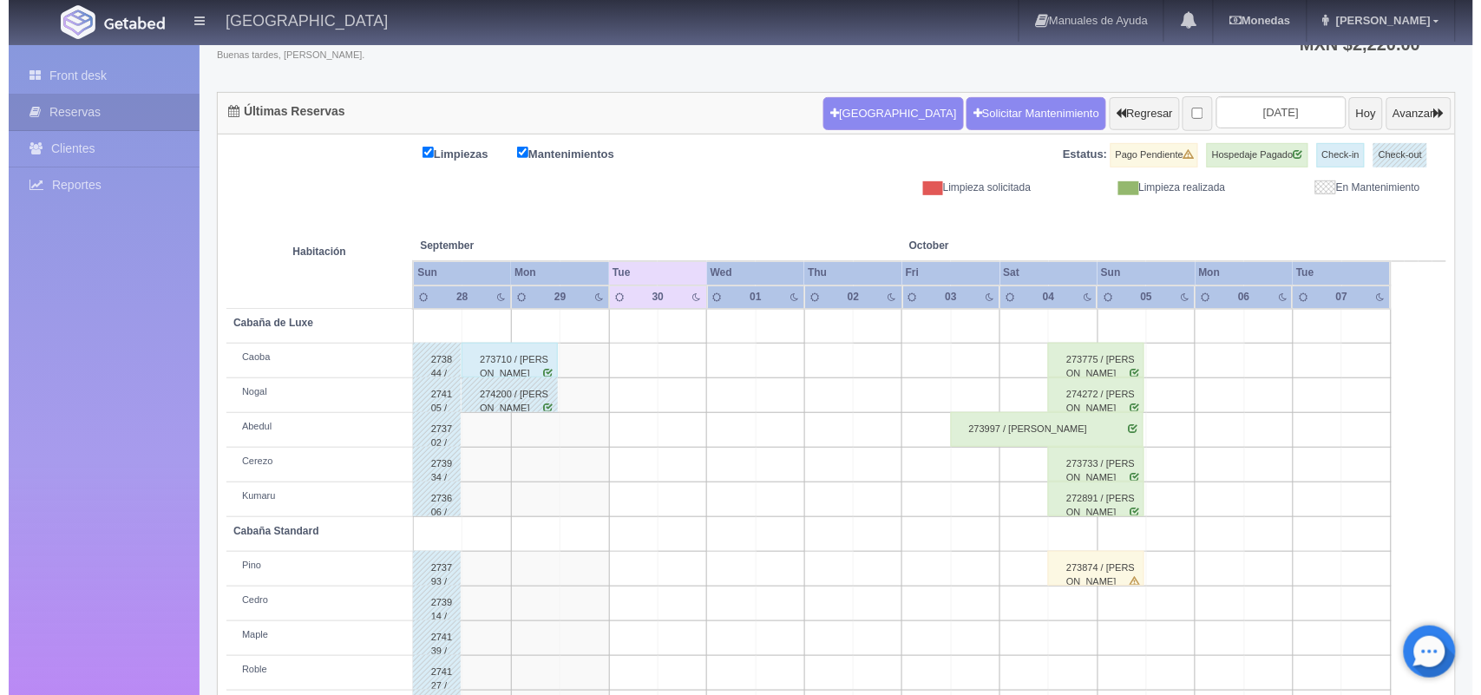
scroll to position [130, 0]
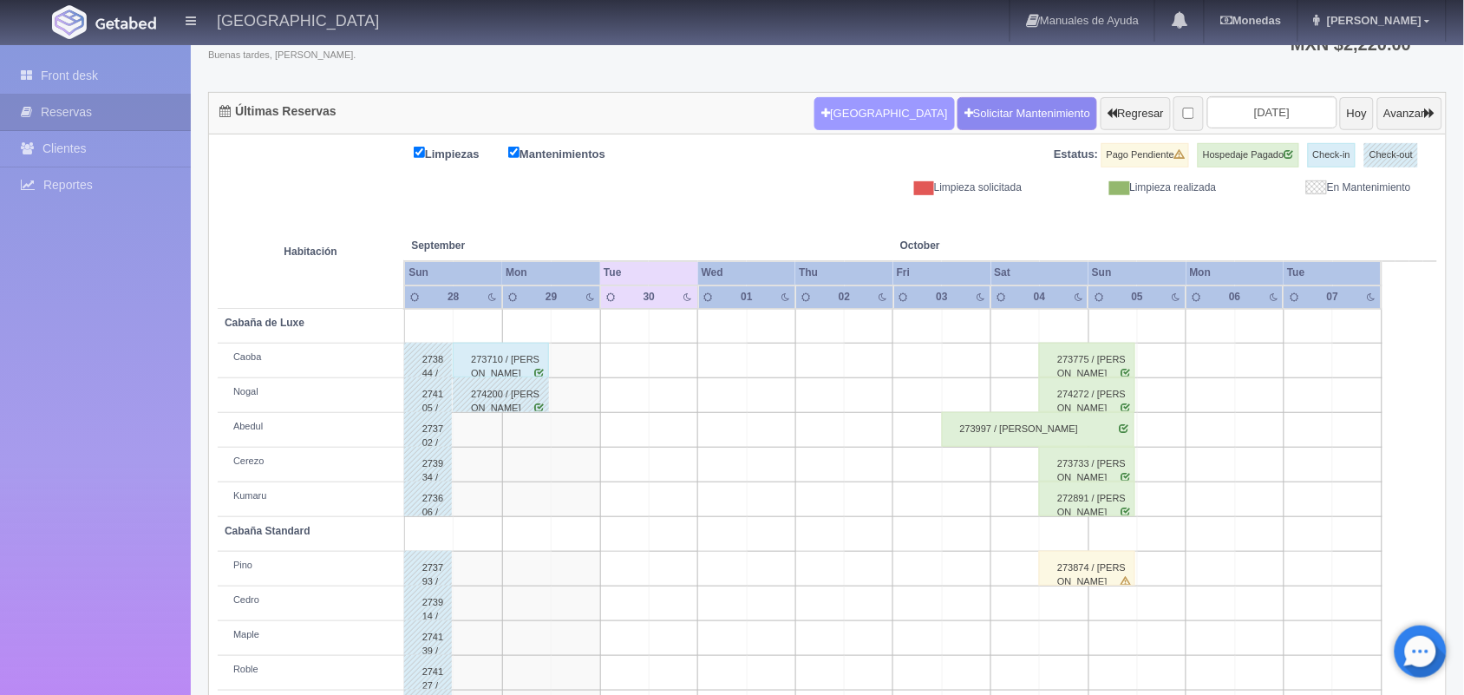
click at [851, 114] on button "[GEOGRAPHIC_DATA]" at bounding box center [885, 113] width 140 height 33
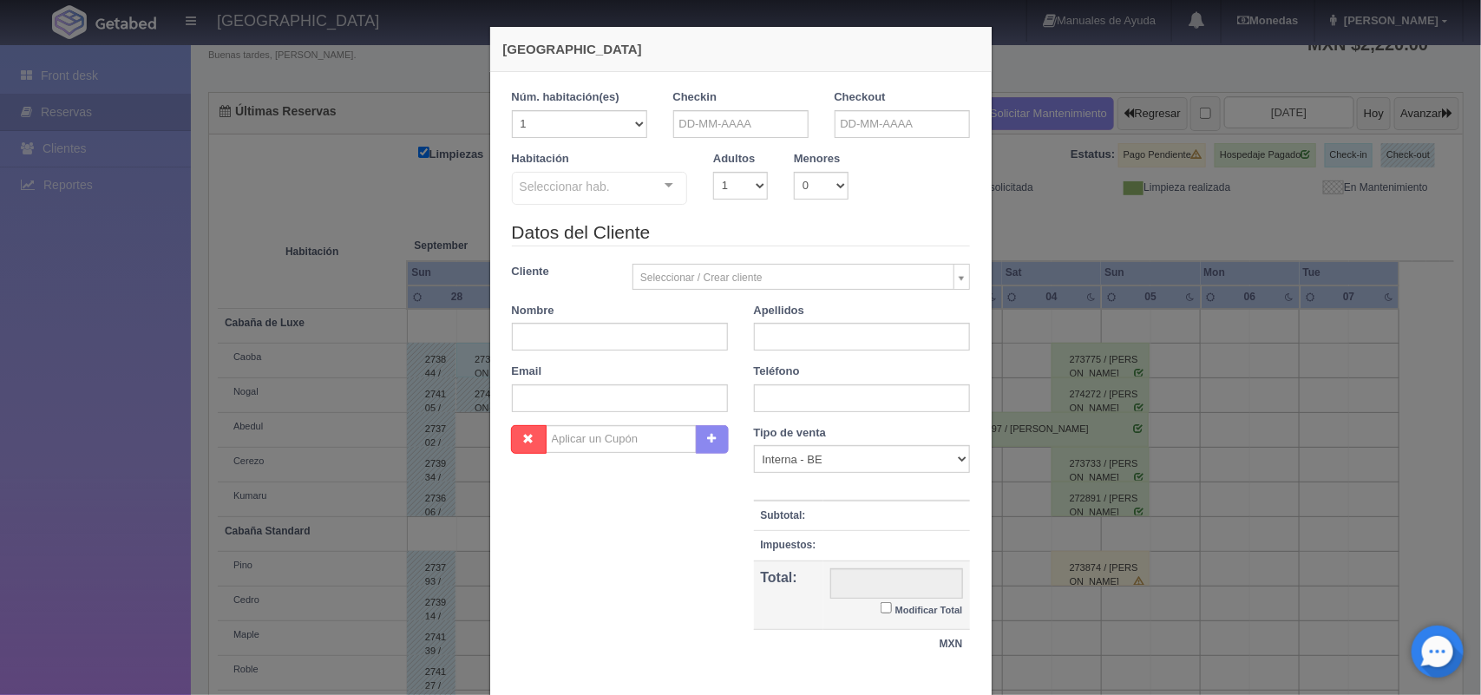
checkbox input "false"
click at [774, 122] on input "text" at bounding box center [740, 124] width 135 height 28
click at [678, 150] on span "Prev" at bounding box center [679, 152] width 14 height 14
click at [704, 312] on link "29" at bounding box center [704, 311] width 23 height 25
type input "29-09-2025"
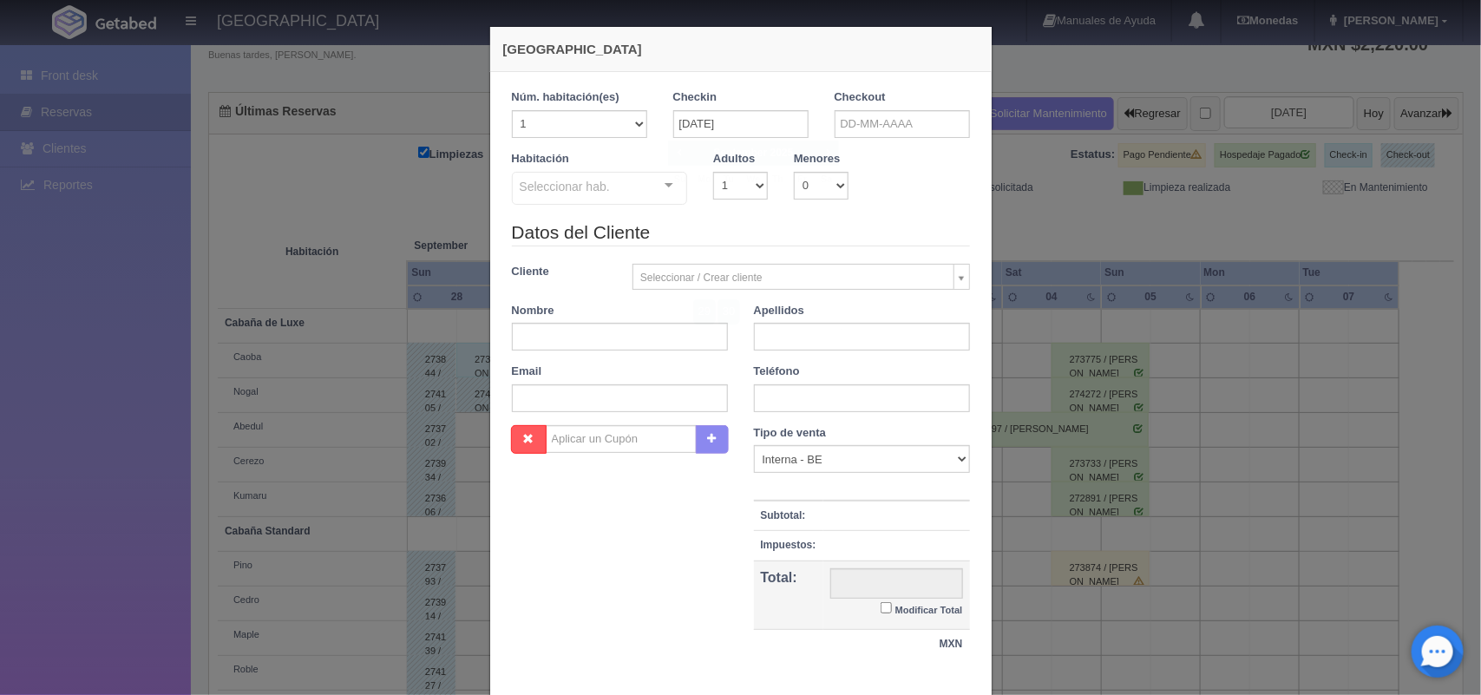
checkbox input "false"
click at [915, 126] on input "text" at bounding box center [902, 124] width 135 height 28
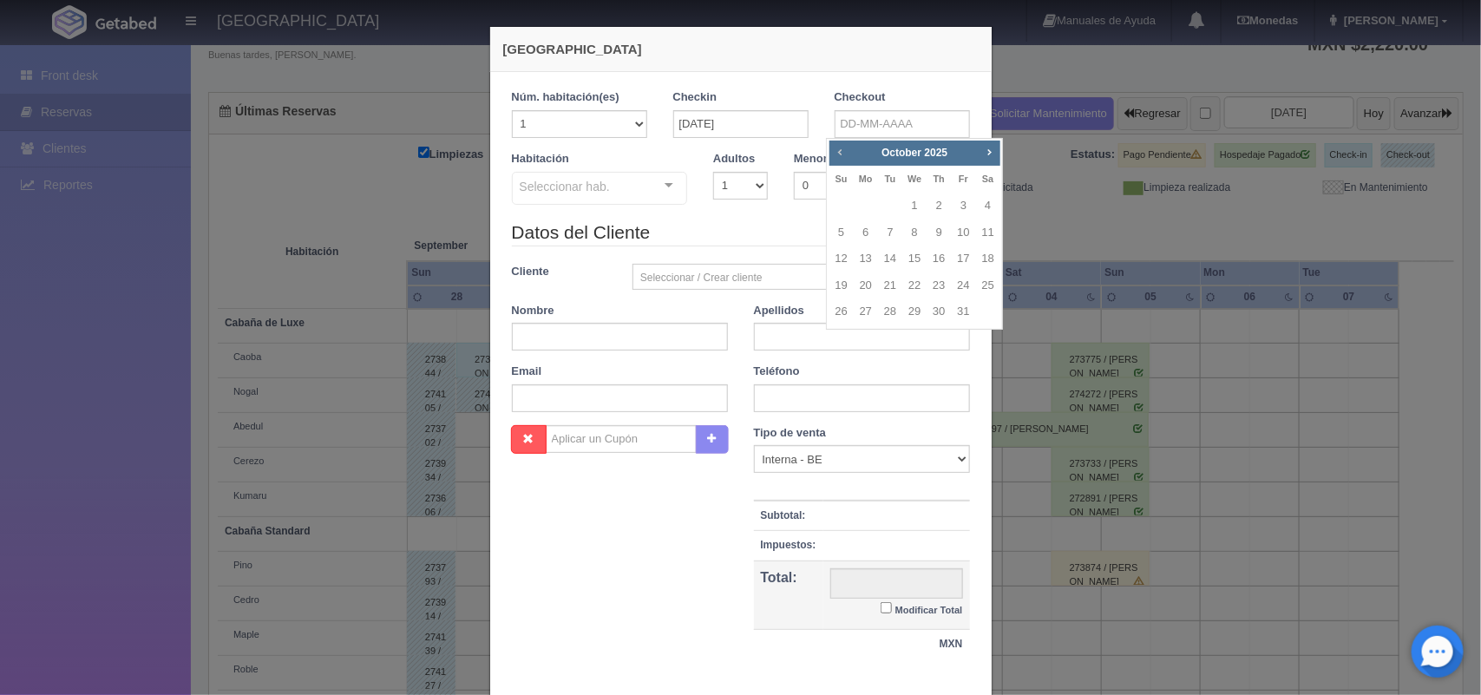
click at [843, 149] on span "Prev" at bounding box center [840, 152] width 14 height 14
click at [889, 313] on link "30" at bounding box center [890, 311] width 23 height 25
type input "30-09-2025"
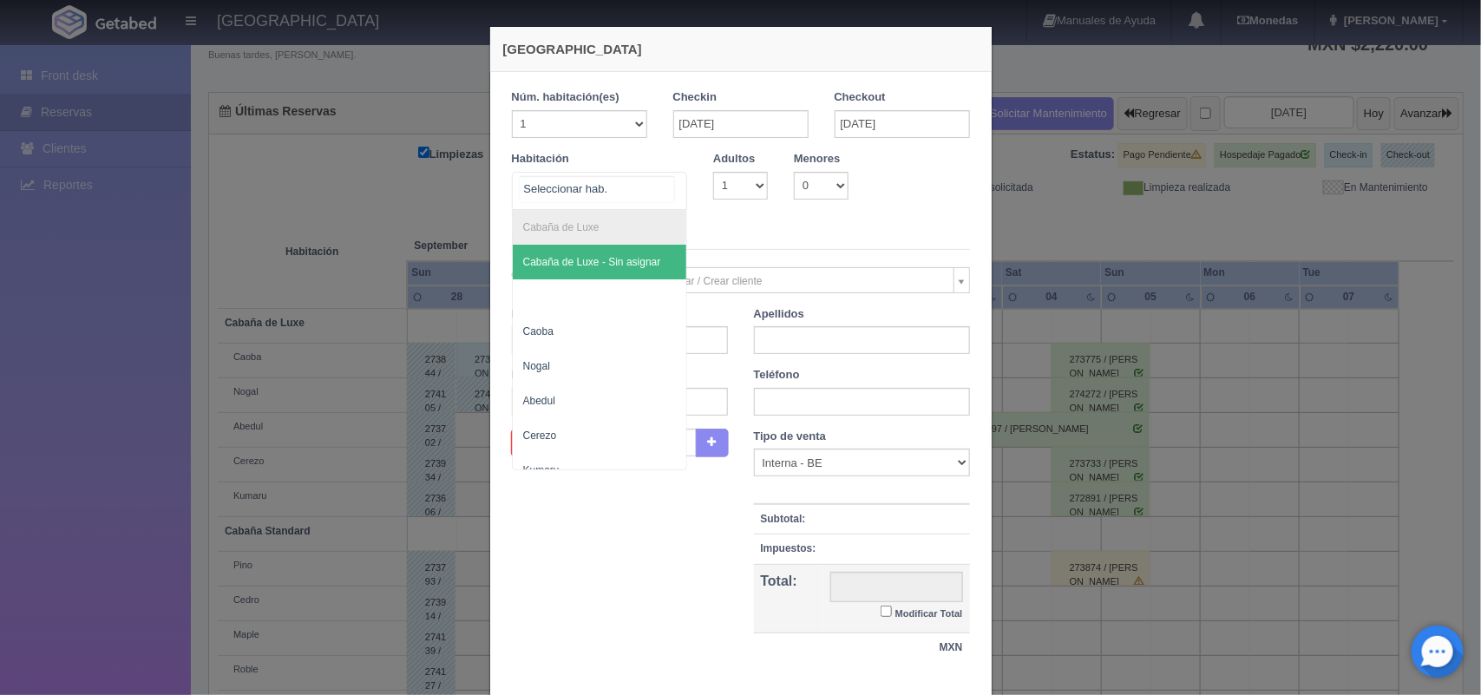
click at [662, 184] on div at bounding box center [669, 186] width 35 height 26
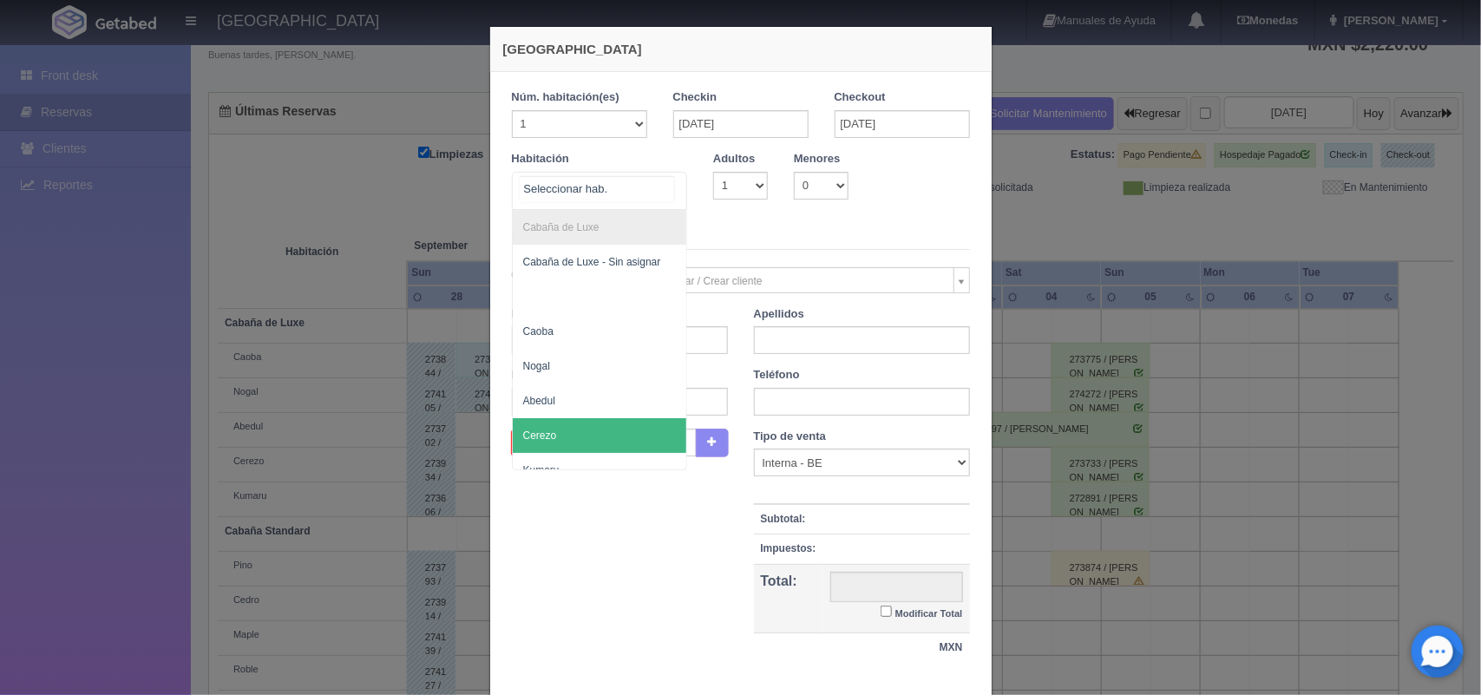
click at [608, 428] on span "Cerezo" at bounding box center [600, 435] width 174 height 35
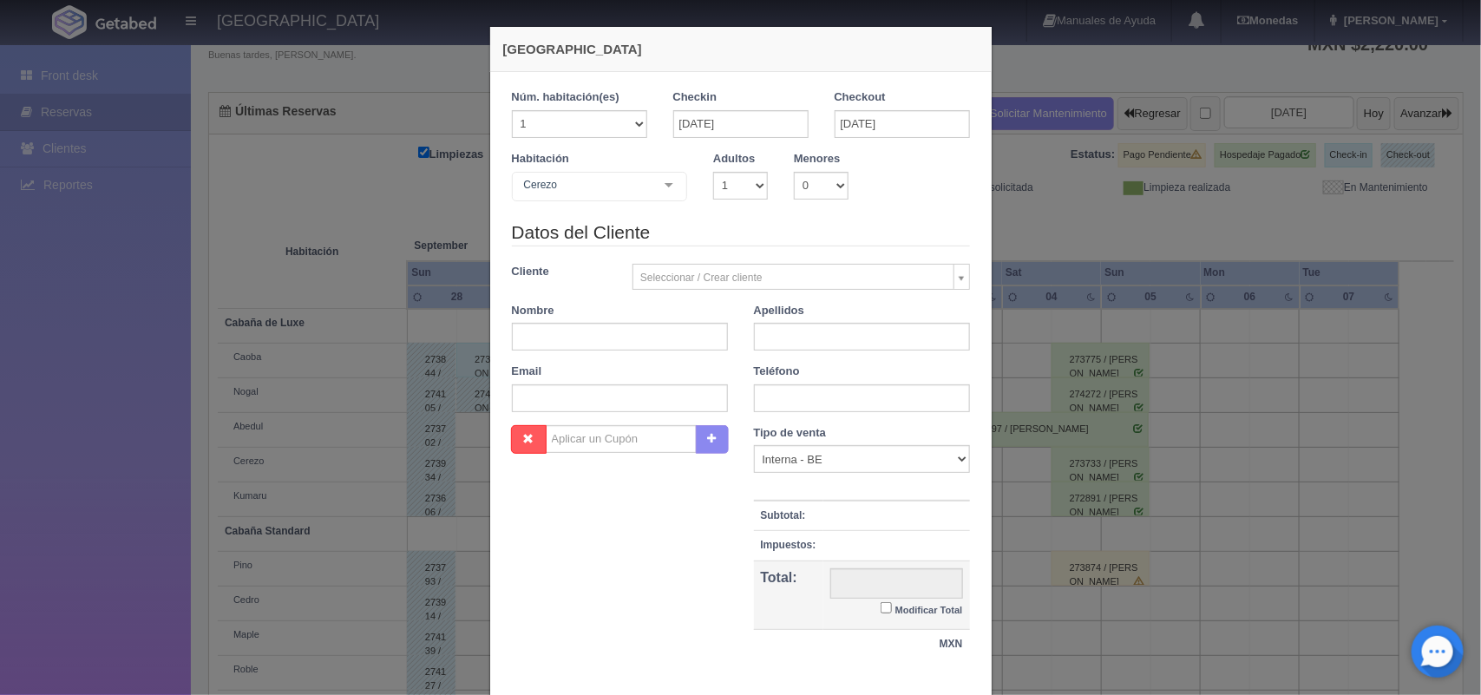
checkbox input "false"
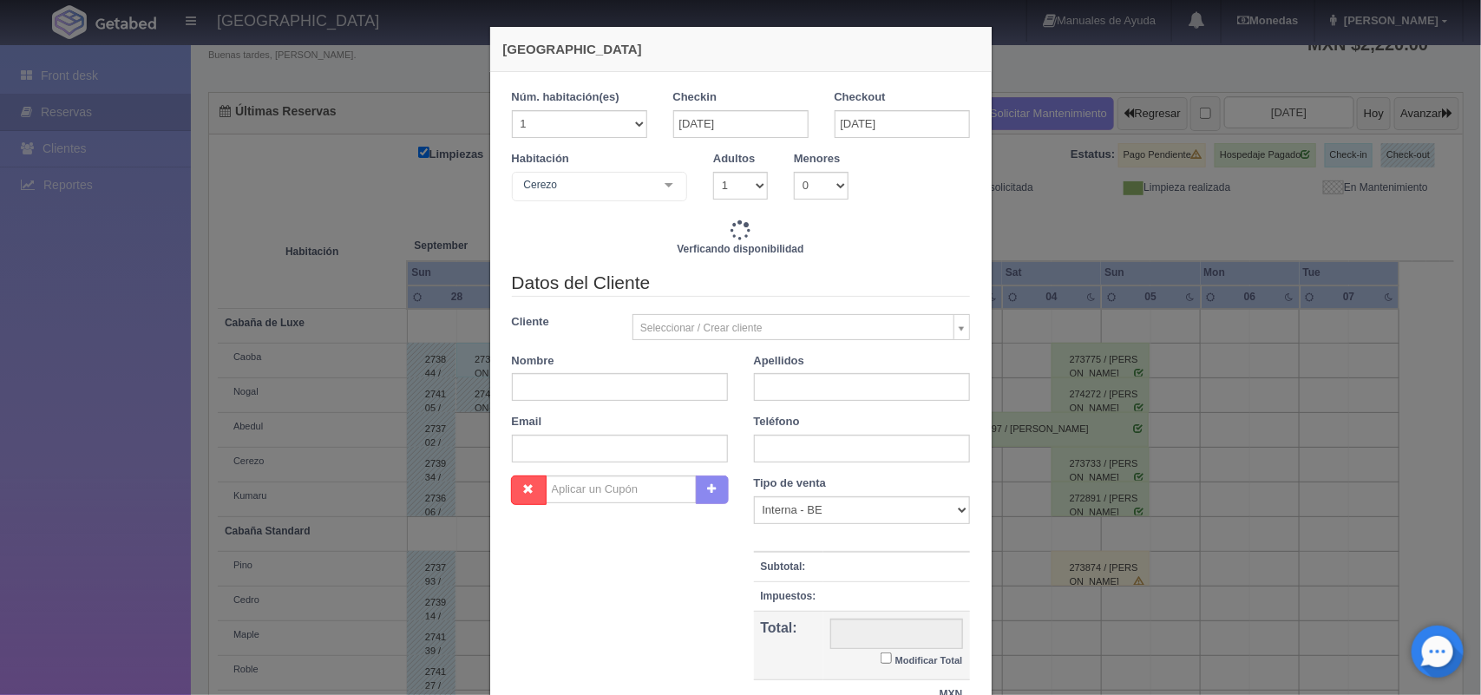
type input "1500.00"
checkbox input "false"
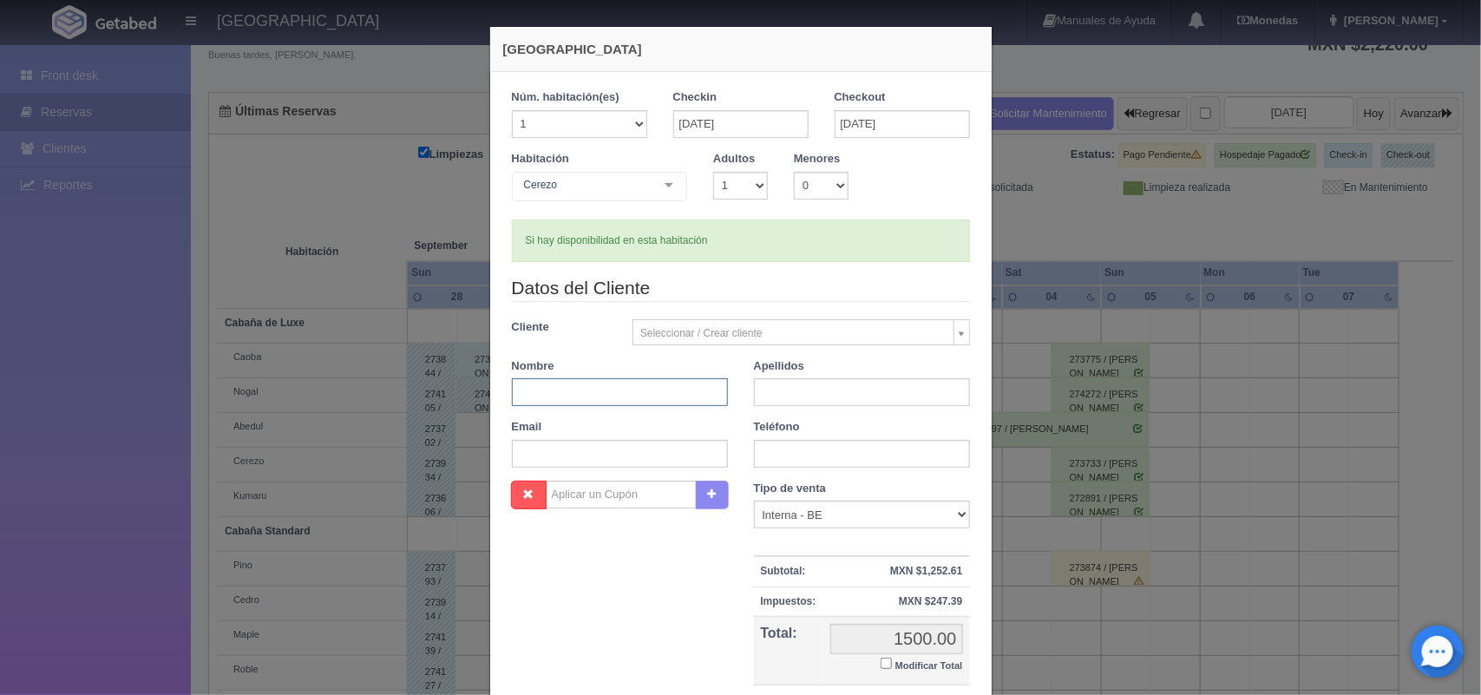
click at [545, 392] on input "text" at bounding box center [620, 392] width 216 height 28
type input "j"
type input "Jair"
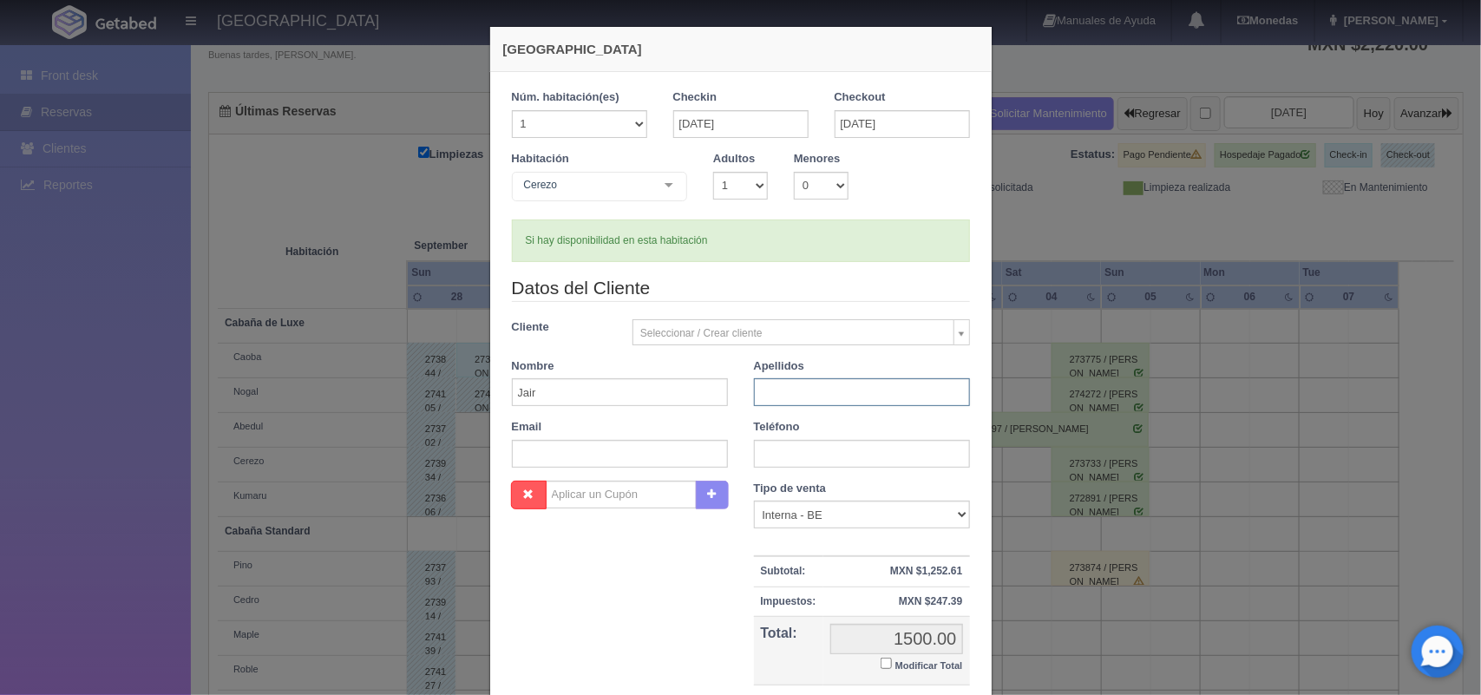
click at [776, 395] on input "text" at bounding box center [862, 392] width 216 height 28
type input "Peña"
click at [773, 456] on input "text" at bounding box center [862, 454] width 216 height 28
click at [954, 510] on select "Correo Electronico Interna - BE Llamada OTA Externa Otro WALK IN" at bounding box center [862, 515] width 216 height 28
select select "walkin"
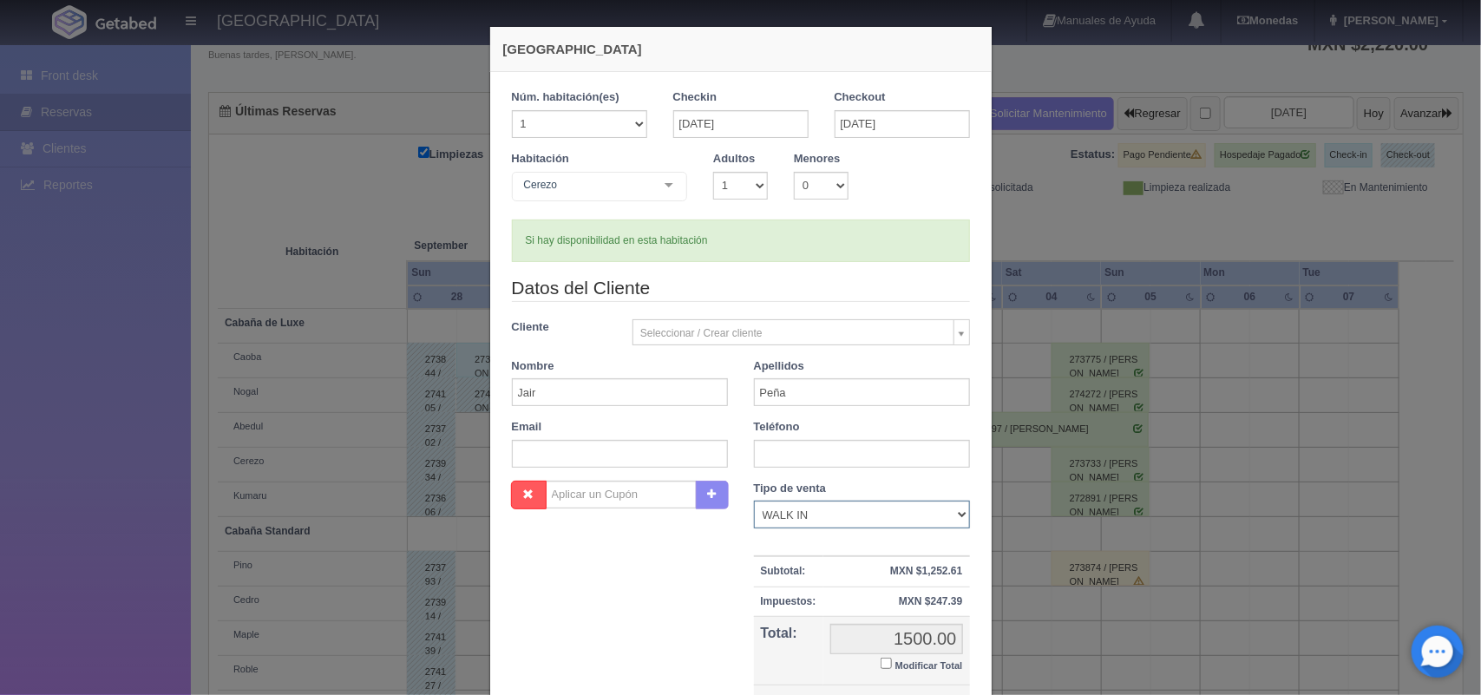
click at [754, 501] on select "Correo Electronico Interna - BE Llamada OTA Externa Otro WALK IN" at bounding box center [862, 515] width 216 height 28
click at [907, 668] on small "Modificar Total" at bounding box center [929, 665] width 68 height 10
click at [892, 668] on input "Modificar Total" at bounding box center [886, 663] width 11 height 11
checkbox input "true"
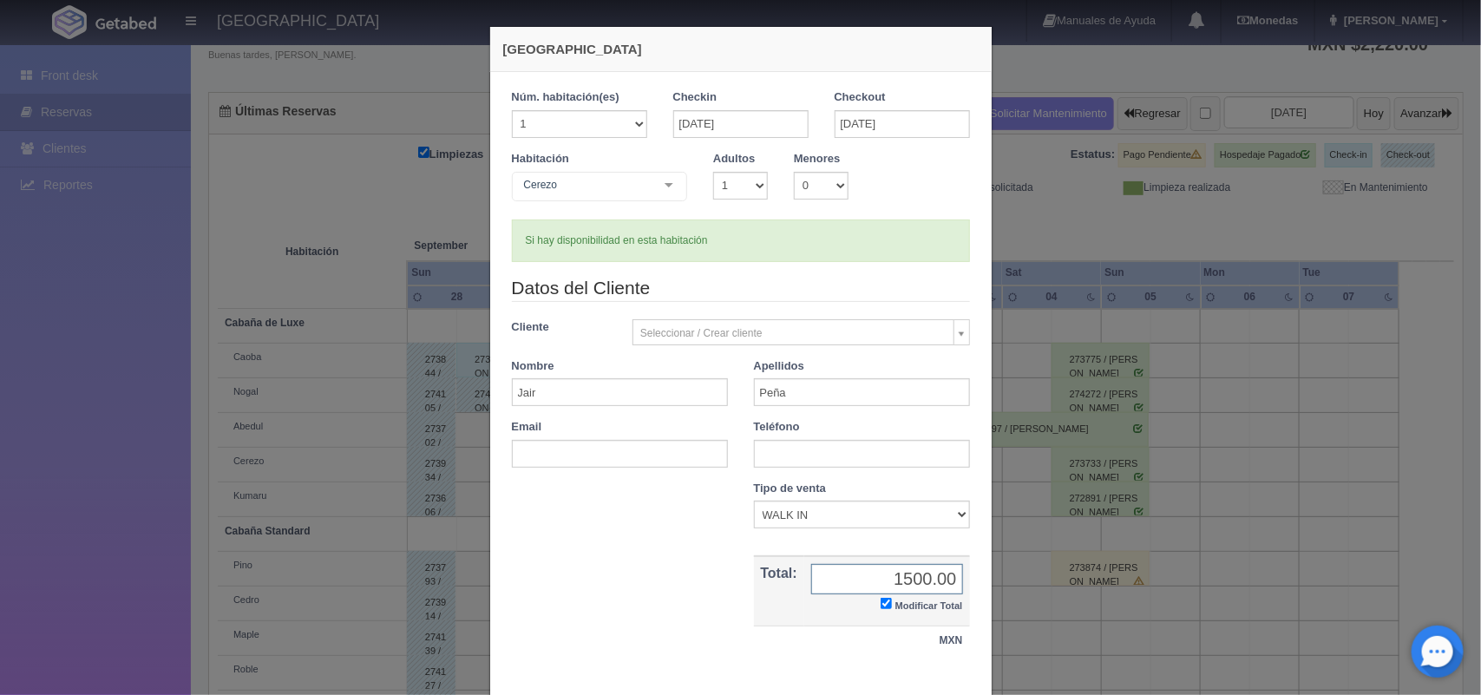
click at [929, 583] on input "1500.00" at bounding box center [887, 579] width 152 height 30
type input "1,400.00"
click at [972, 678] on div "1 Núm. habitación(es) 1 2 3 4 5 6 7 8 9 10 11 12 13 14 15 16 17 18 19 20 Checki…" at bounding box center [740, 381] width 501 height 619
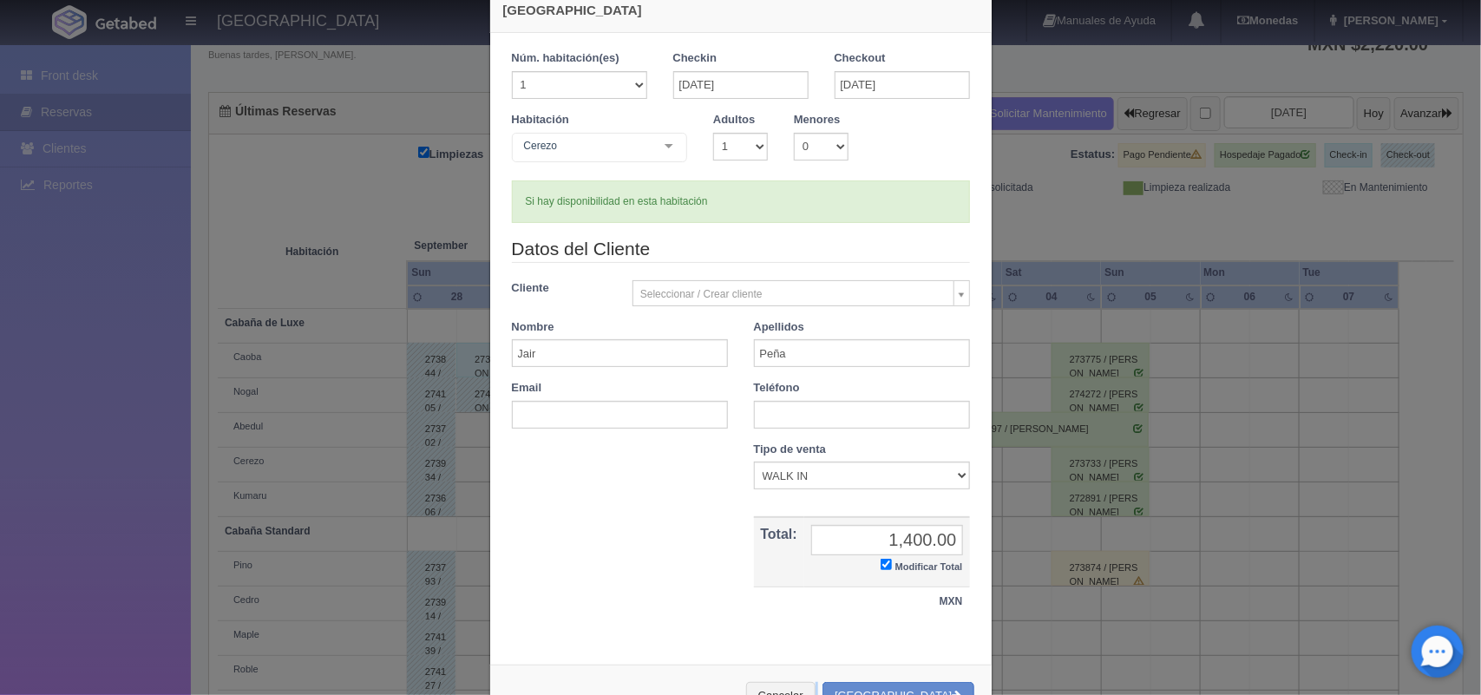
click at [972, 678] on div "Nueva Reserva 1 Núm. habitación(es) 1 2 3 4 5 6 7 8 9 10 11 12 13 14 15 16 17 1…" at bounding box center [740, 358] width 503 height 742
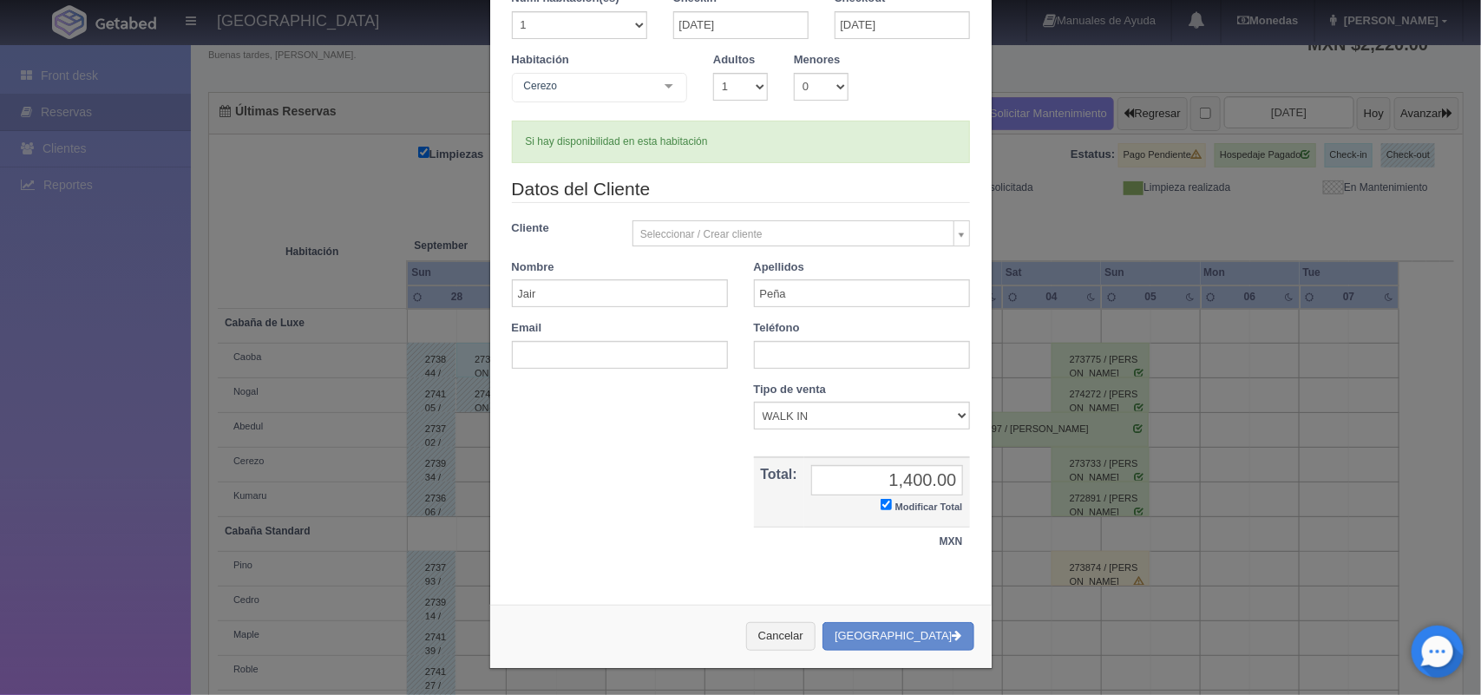
click at [972, 678] on div "Nueva Reserva 1 Núm. habitación(es) 1 2 3 4 5 6 7 8 9 10 11 12 13 14 15 16 17 1…" at bounding box center [741, 298] width 521 height 794
click at [904, 634] on button "[GEOGRAPHIC_DATA]" at bounding box center [897, 636] width 151 height 29
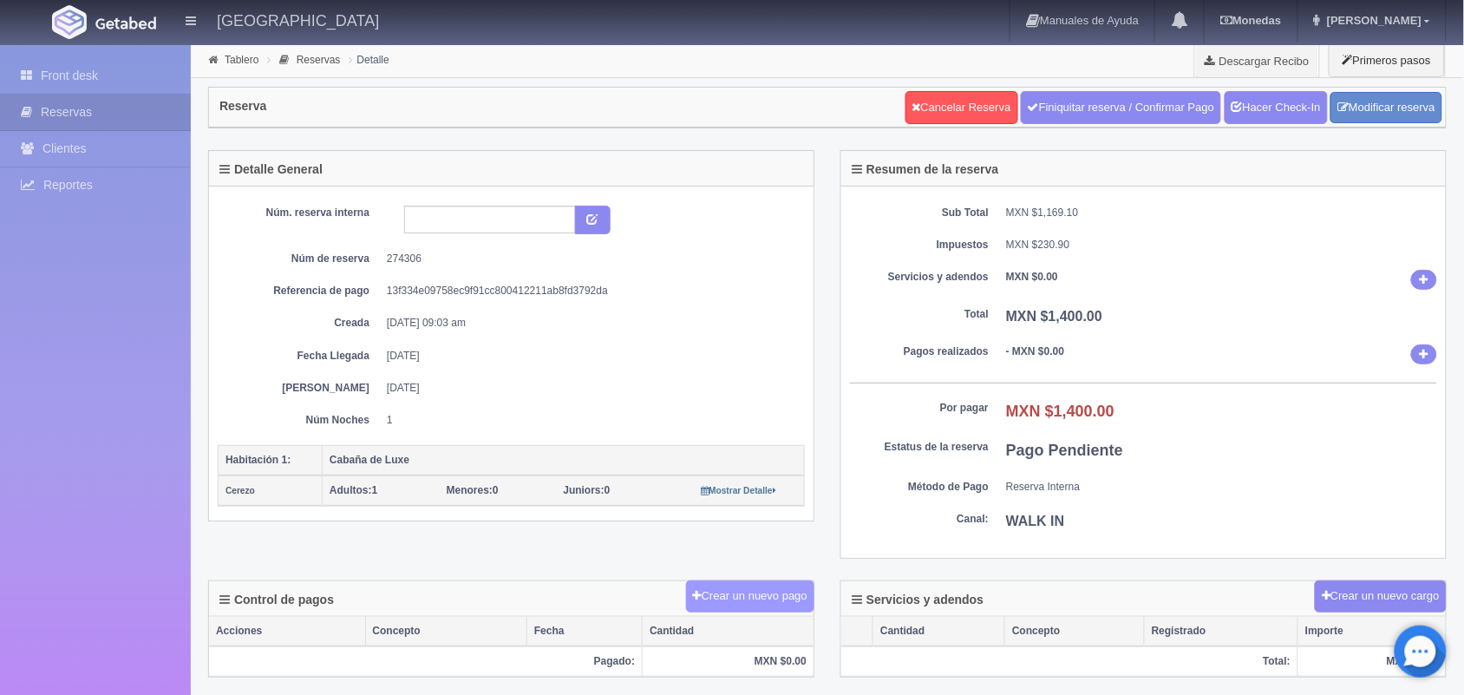
click at [740, 596] on button "Crear un nuevo pago" at bounding box center [750, 596] width 128 height 32
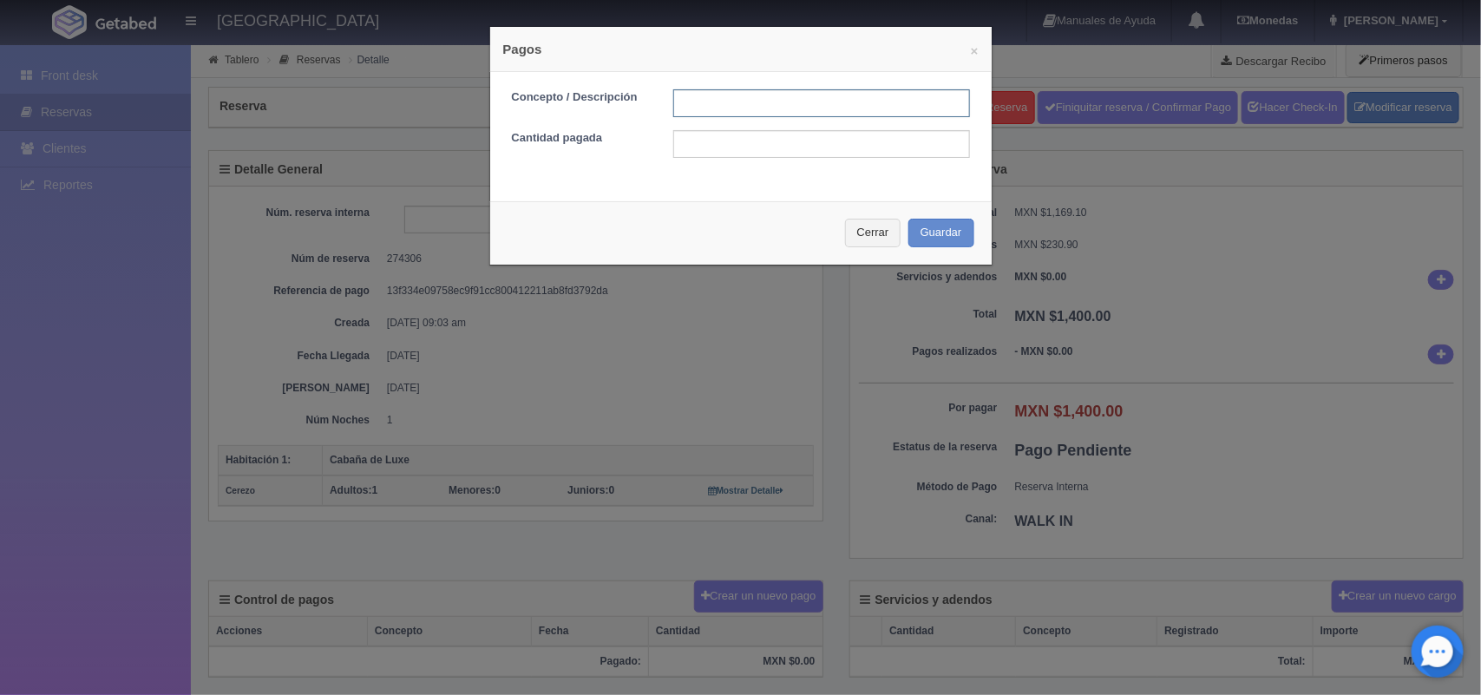
click at [695, 102] on input "text" at bounding box center [821, 103] width 297 height 28
type input "Pago efectivo"
click at [746, 139] on input "text" at bounding box center [821, 144] width 297 height 28
drag, startPoint x: 746, startPoint y: 139, endPoint x: 822, endPoint y: 387, distance: 259.4
click at [822, 387] on div "× Pagos Concepto / Descripción Pago efectivo Cantidad pagada Cerrar Guardar" at bounding box center [740, 347] width 1481 height 695
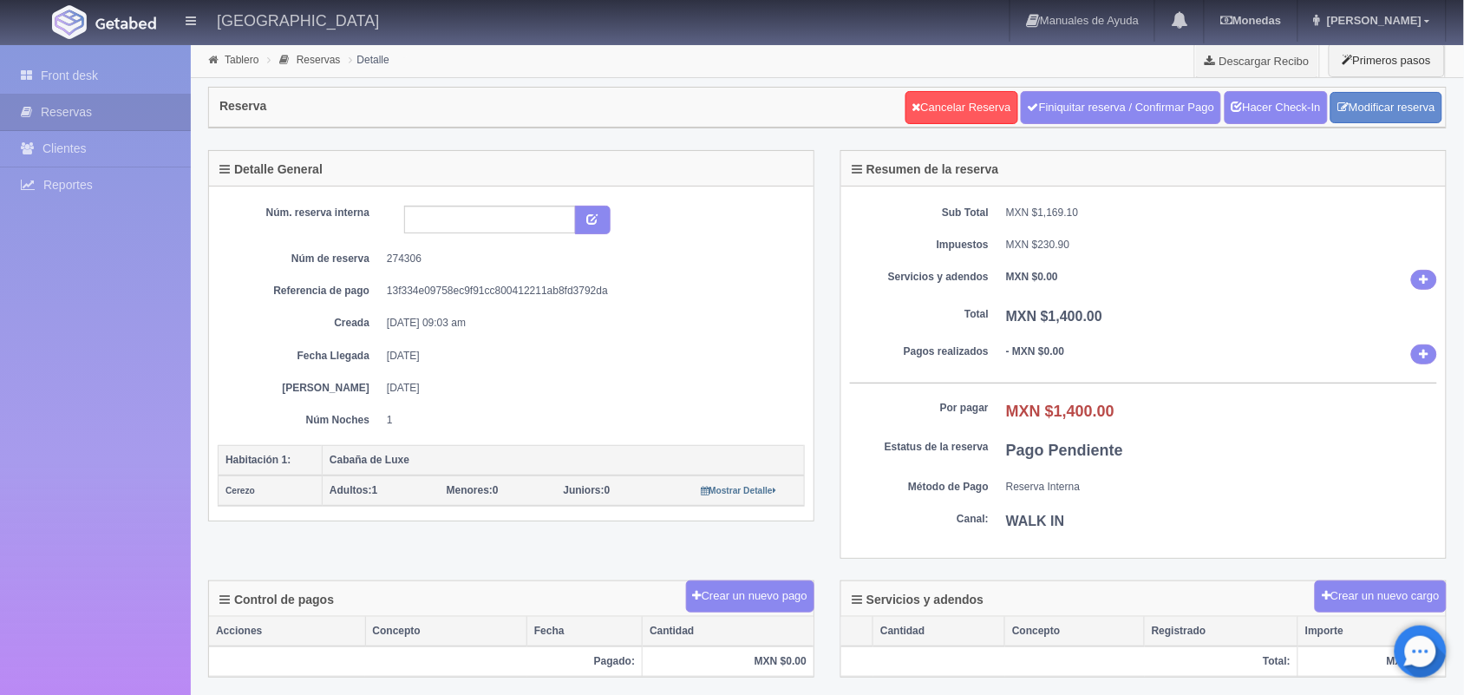
click at [822, 387] on div "Detalle General Núm. reserva interna Núm de reserva 274306 Referencia de pago 1…" at bounding box center [511, 347] width 632 height 394
click at [742, 600] on button "Crear un nuevo pago" at bounding box center [750, 596] width 128 height 32
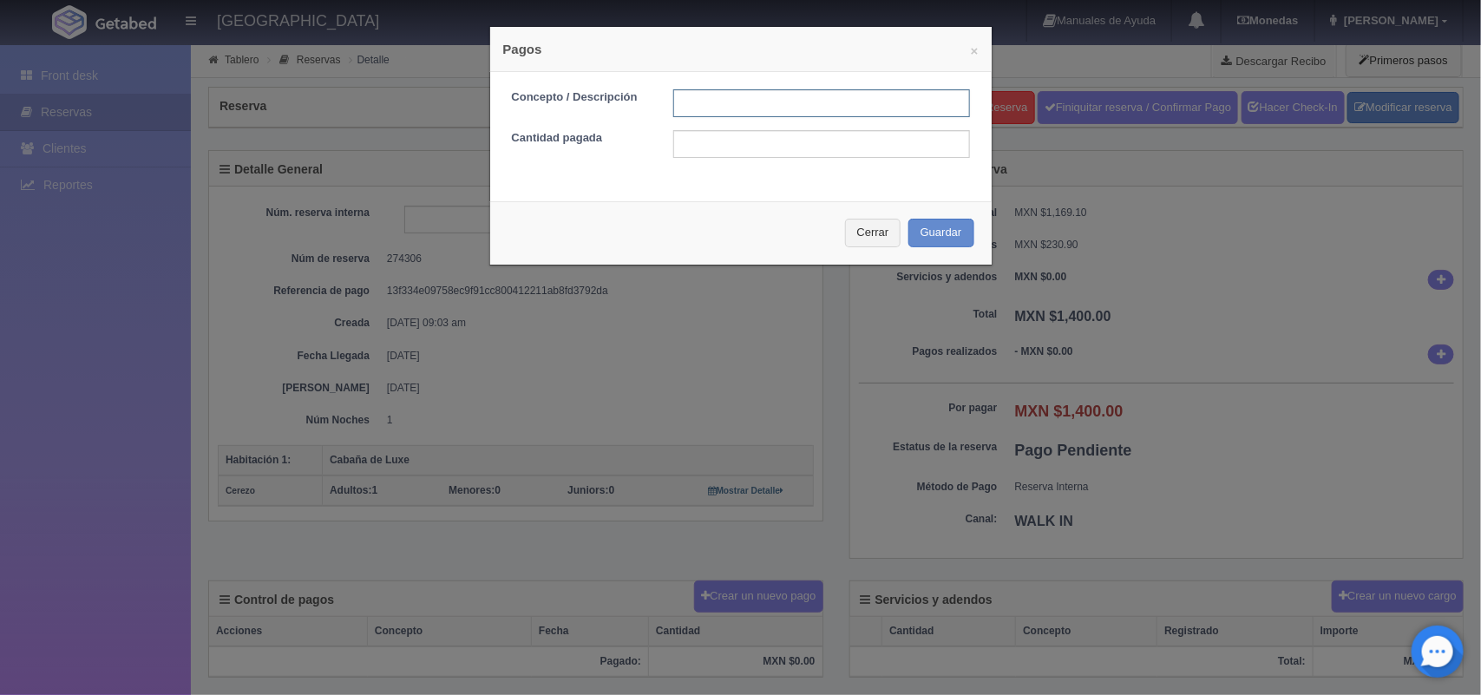
click at [692, 113] on input "text" at bounding box center [821, 103] width 297 height 28
type input "Pago efectivo"
click at [713, 146] on input "text" at bounding box center [821, 144] width 297 height 28
type input "1400.00"
click at [931, 235] on button "Guardar" at bounding box center [941, 233] width 66 height 29
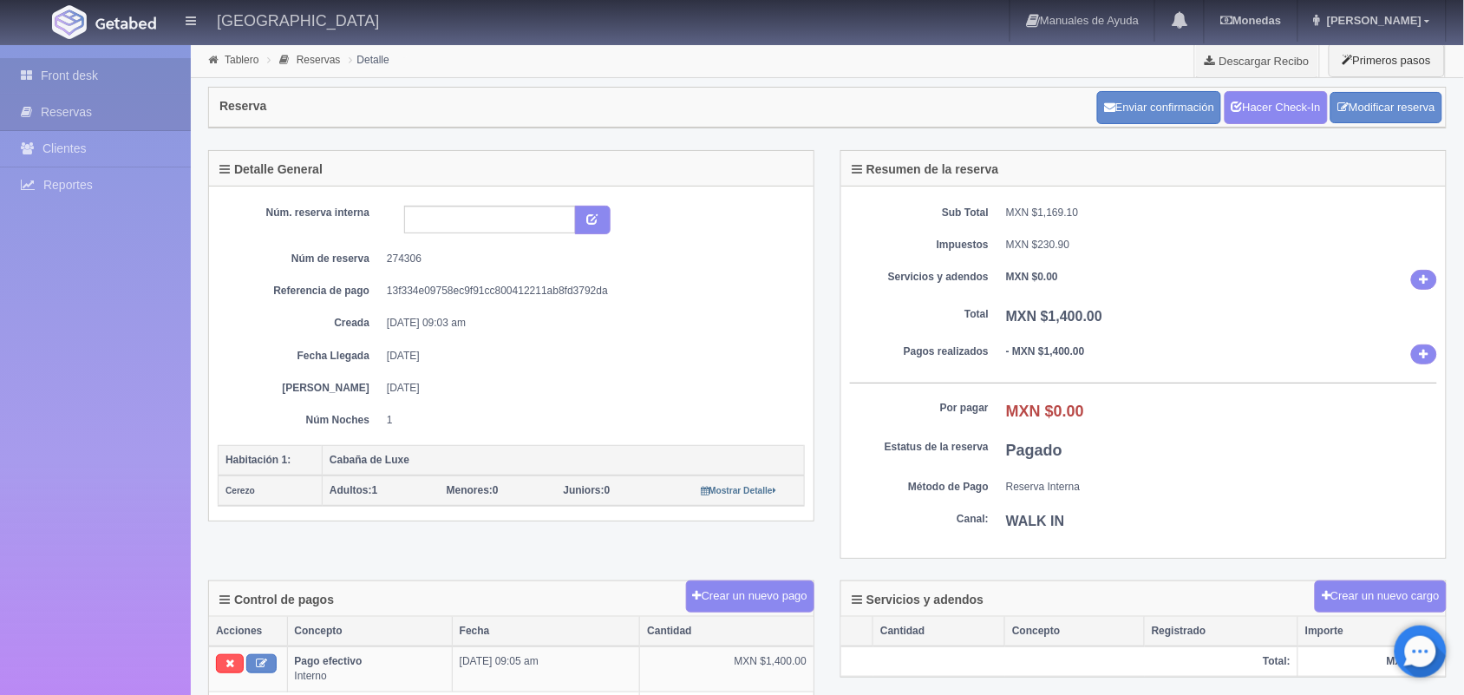
click at [126, 62] on link "Front desk" at bounding box center [95, 76] width 191 height 36
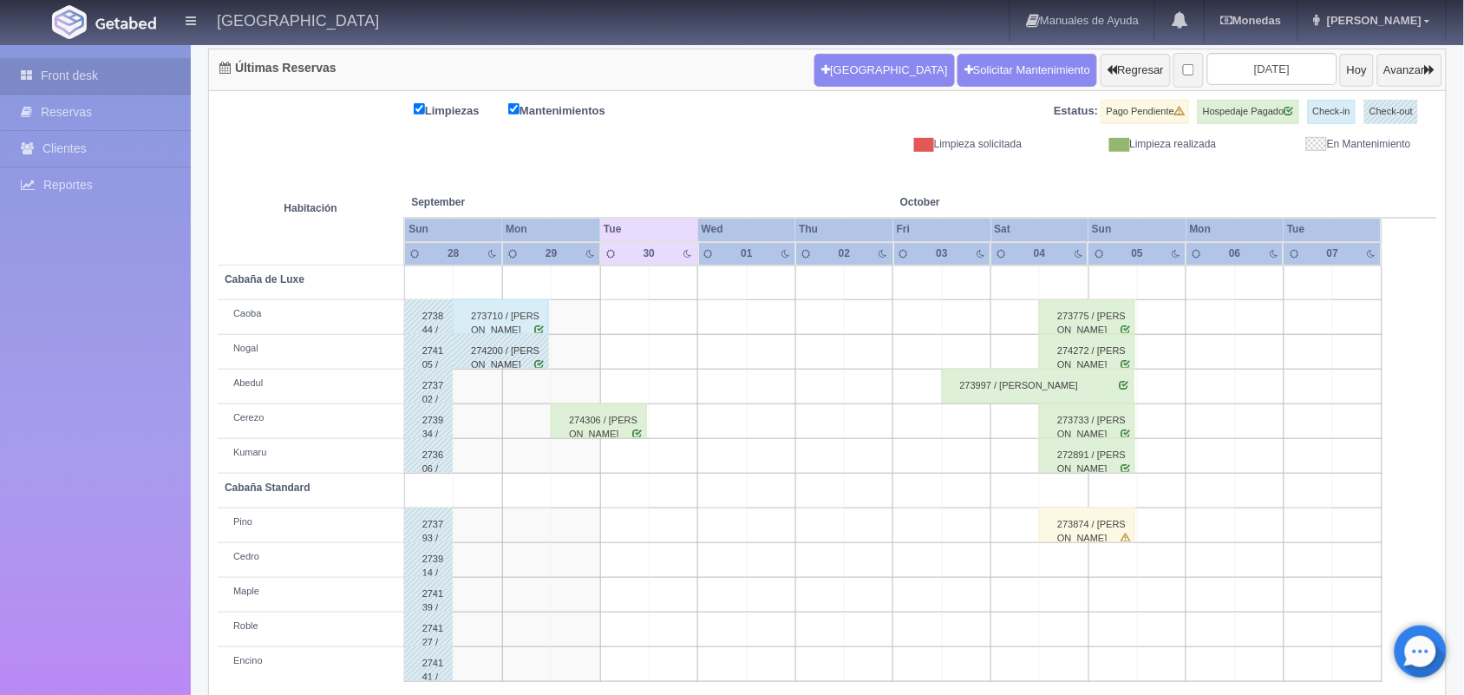
scroll to position [197, 0]
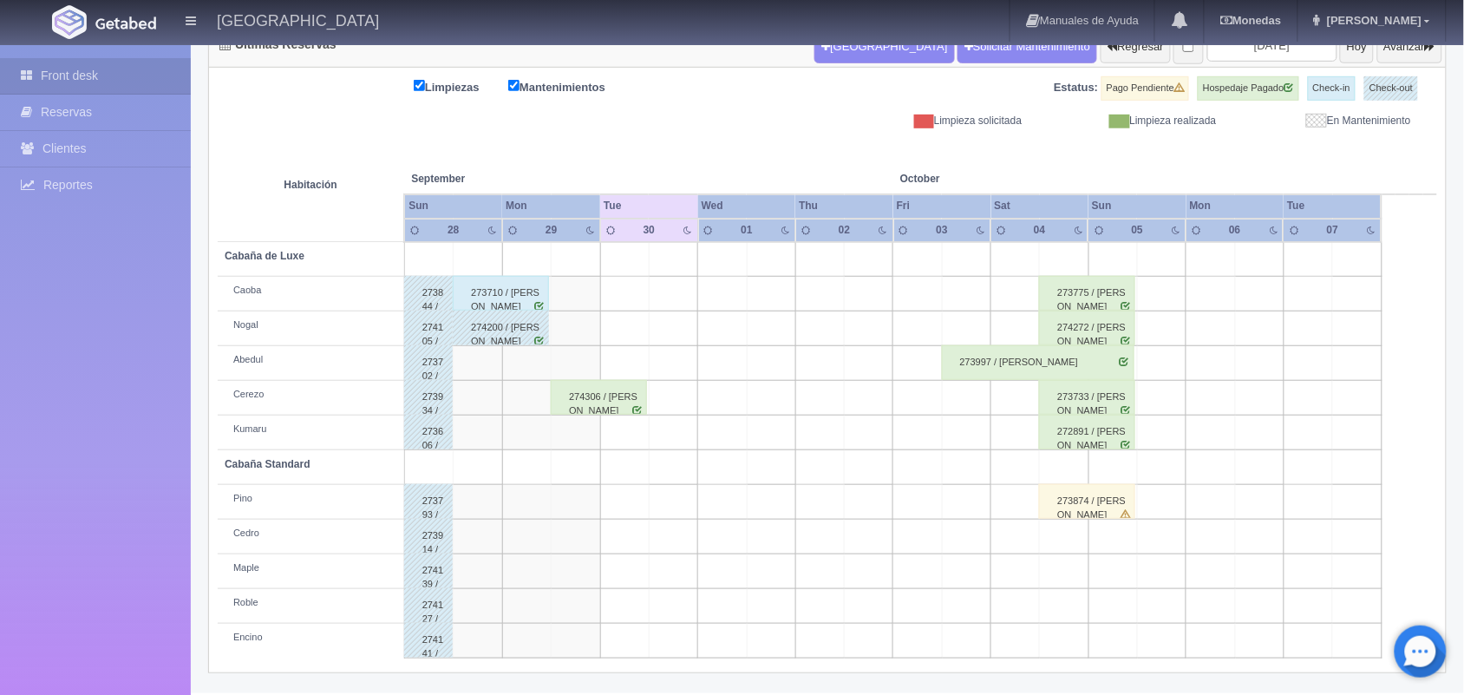
click at [567, 532] on td at bounding box center [576, 537] width 49 height 35
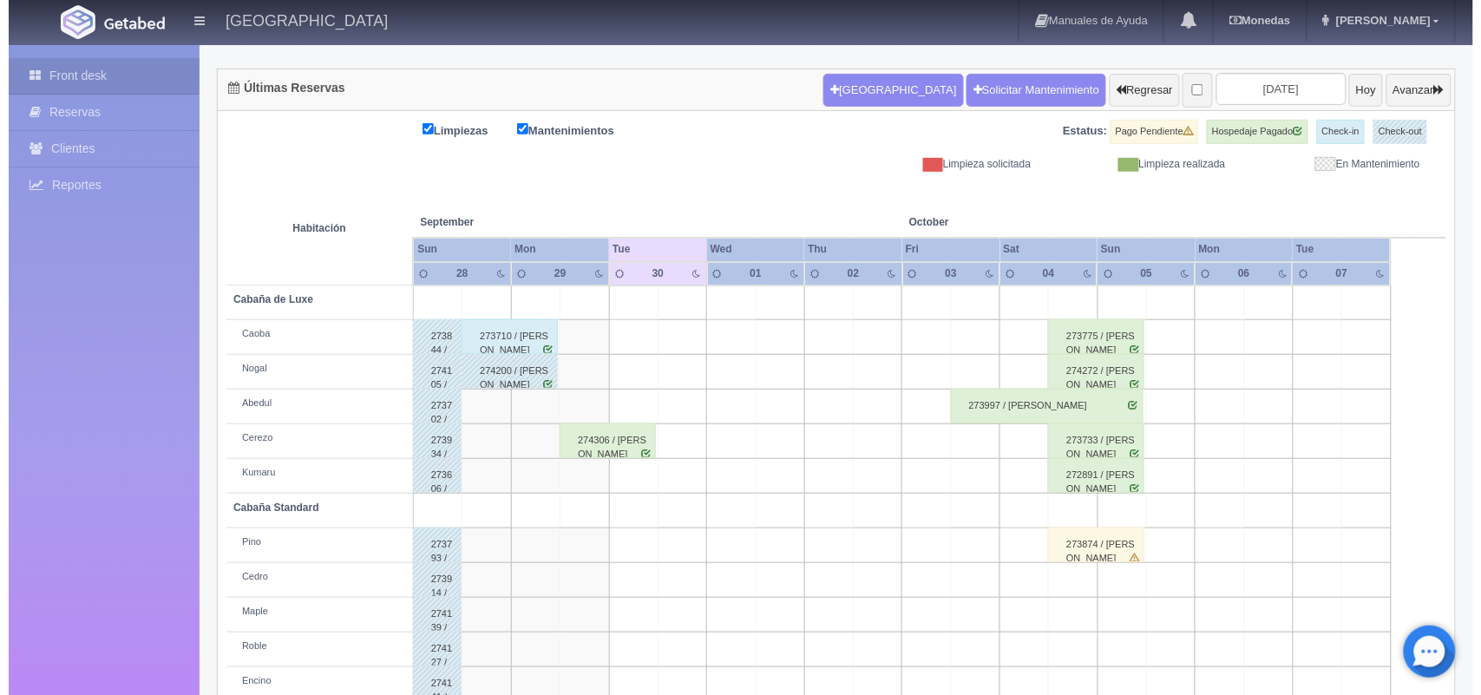
scroll to position [110, 0]
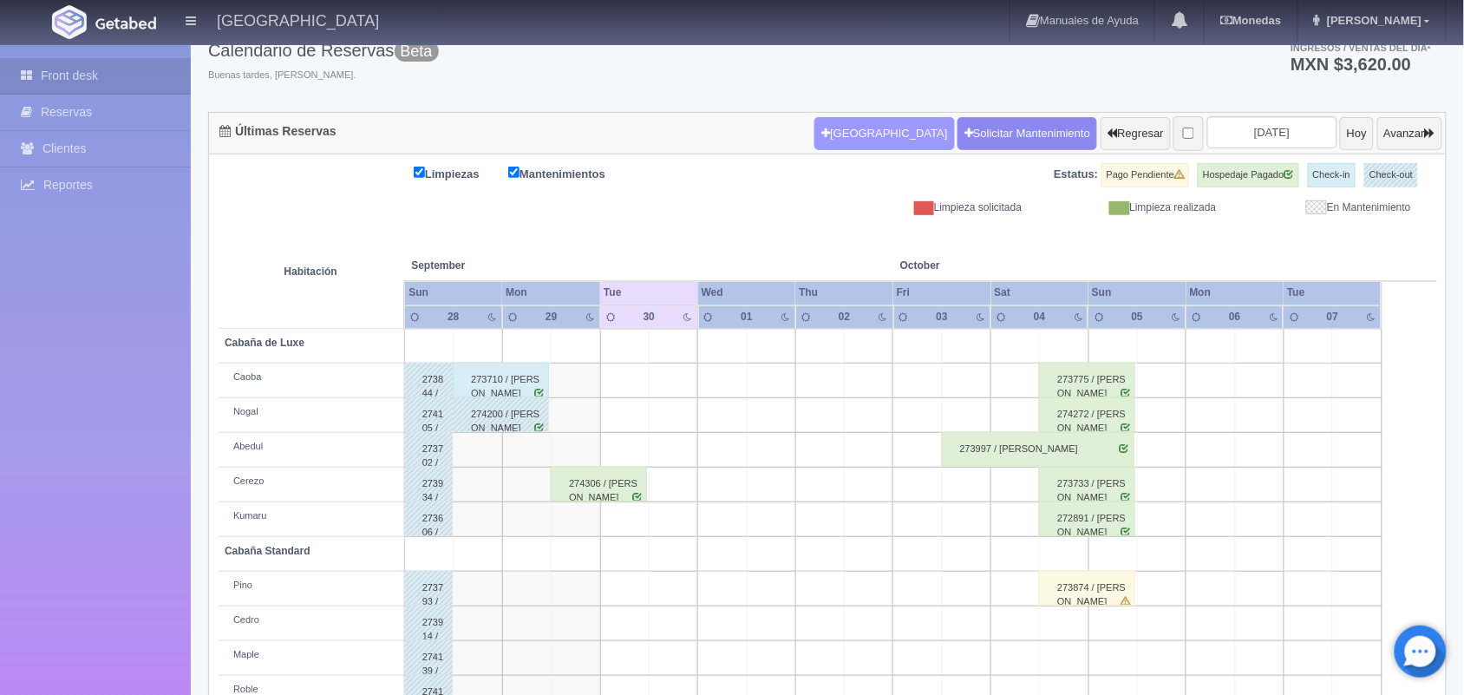
click at [857, 131] on button "[GEOGRAPHIC_DATA]" at bounding box center [885, 133] width 140 height 33
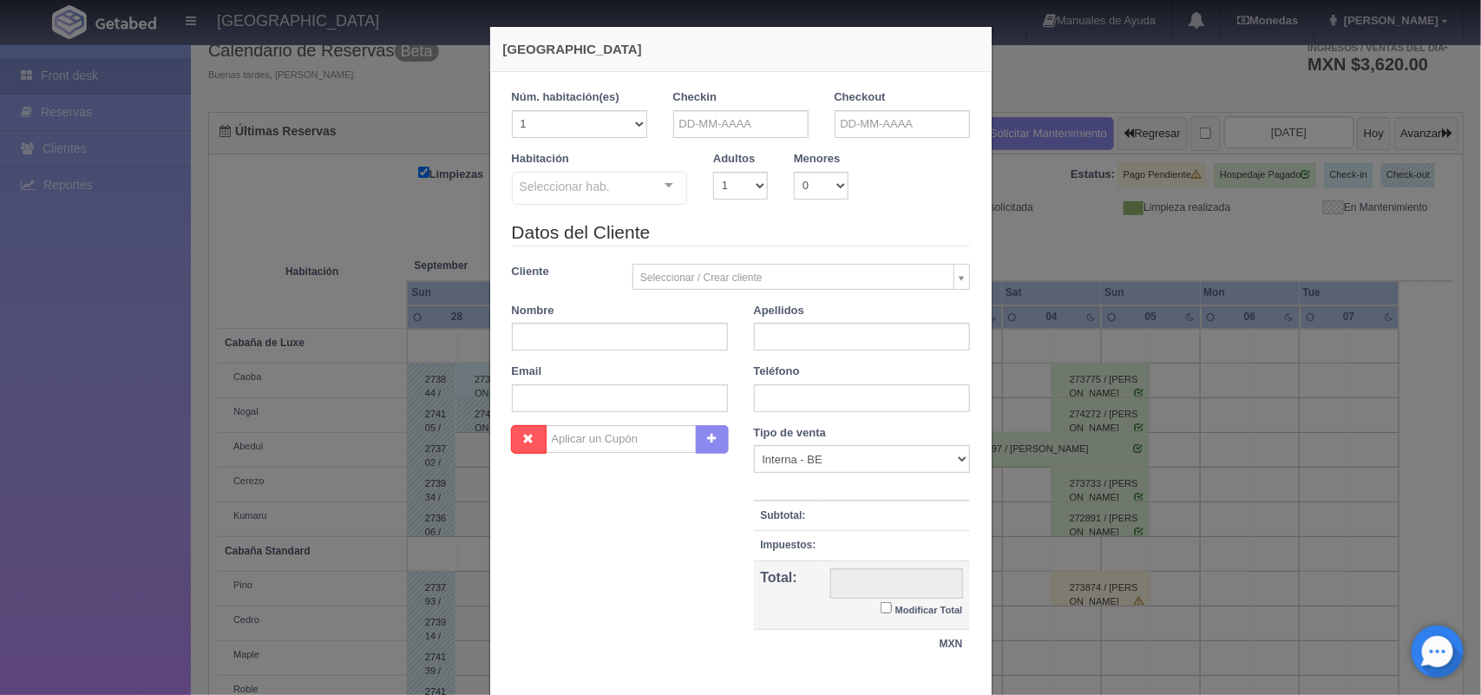
checkbox input "false"
click at [768, 127] on input "text" at bounding box center [740, 124] width 135 height 28
click at [674, 148] on span "Prev" at bounding box center [679, 152] width 14 height 14
click at [704, 308] on link "29" at bounding box center [704, 311] width 23 height 25
type input "29-09-2025"
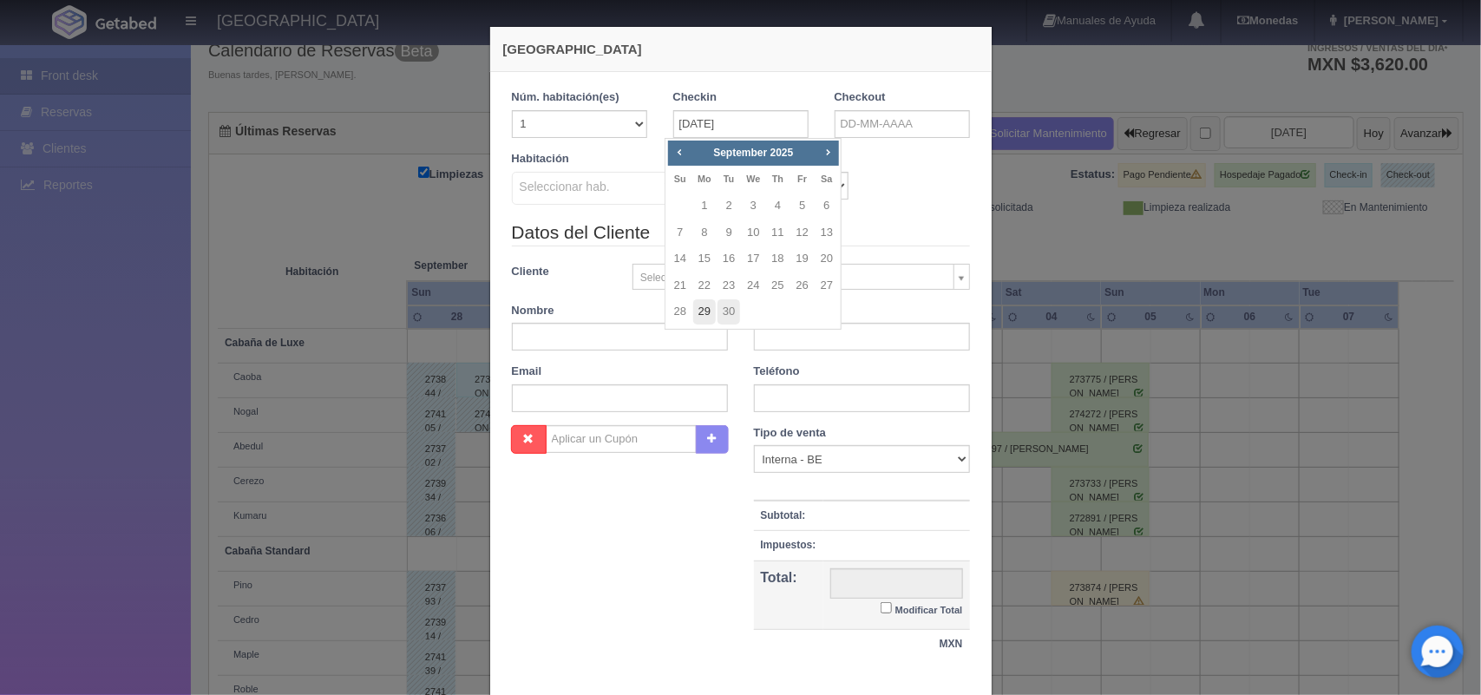
checkbox input "false"
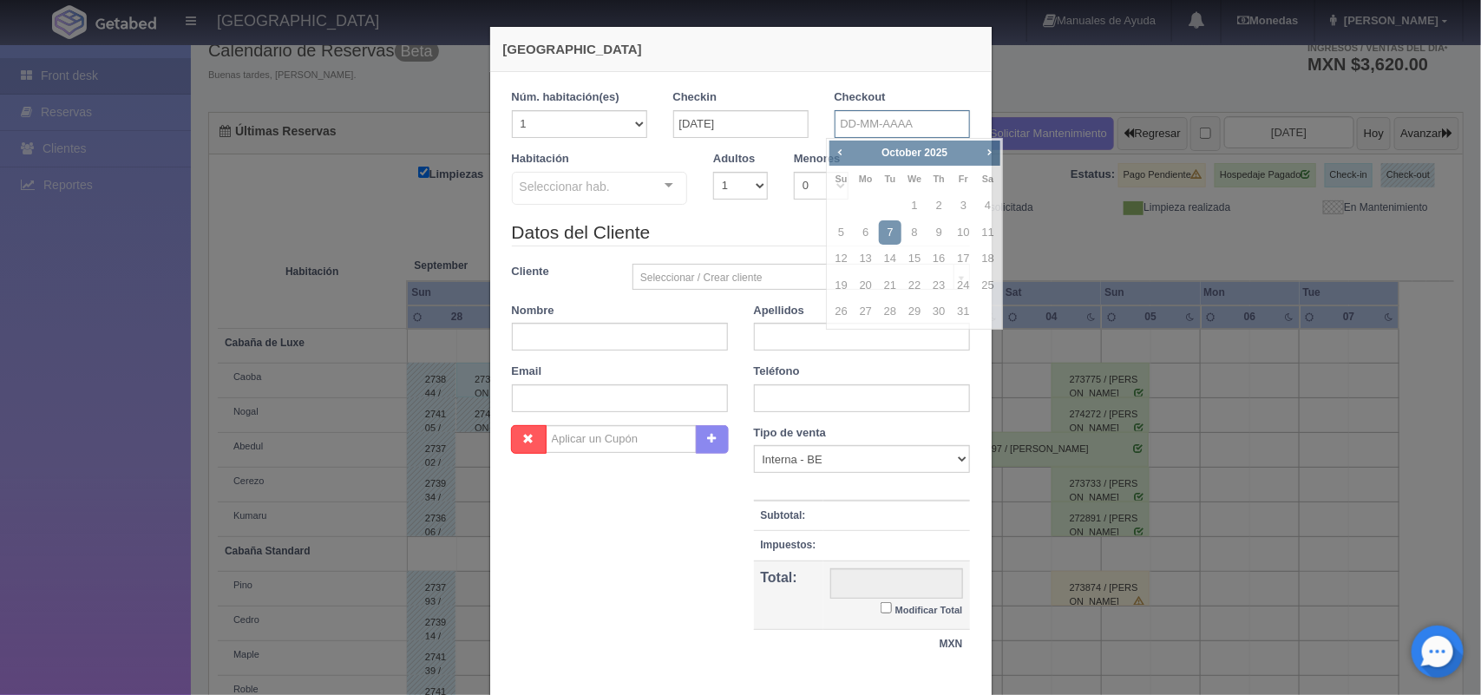
click at [926, 113] on input "text" at bounding box center [902, 124] width 135 height 28
click at [838, 150] on span "Prev" at bounding box center [840, 152] width 14 height 14
click at [892, 309] on link "30" at bounding box center [890, 311] width 23 height 25
type input "30-09-2025"
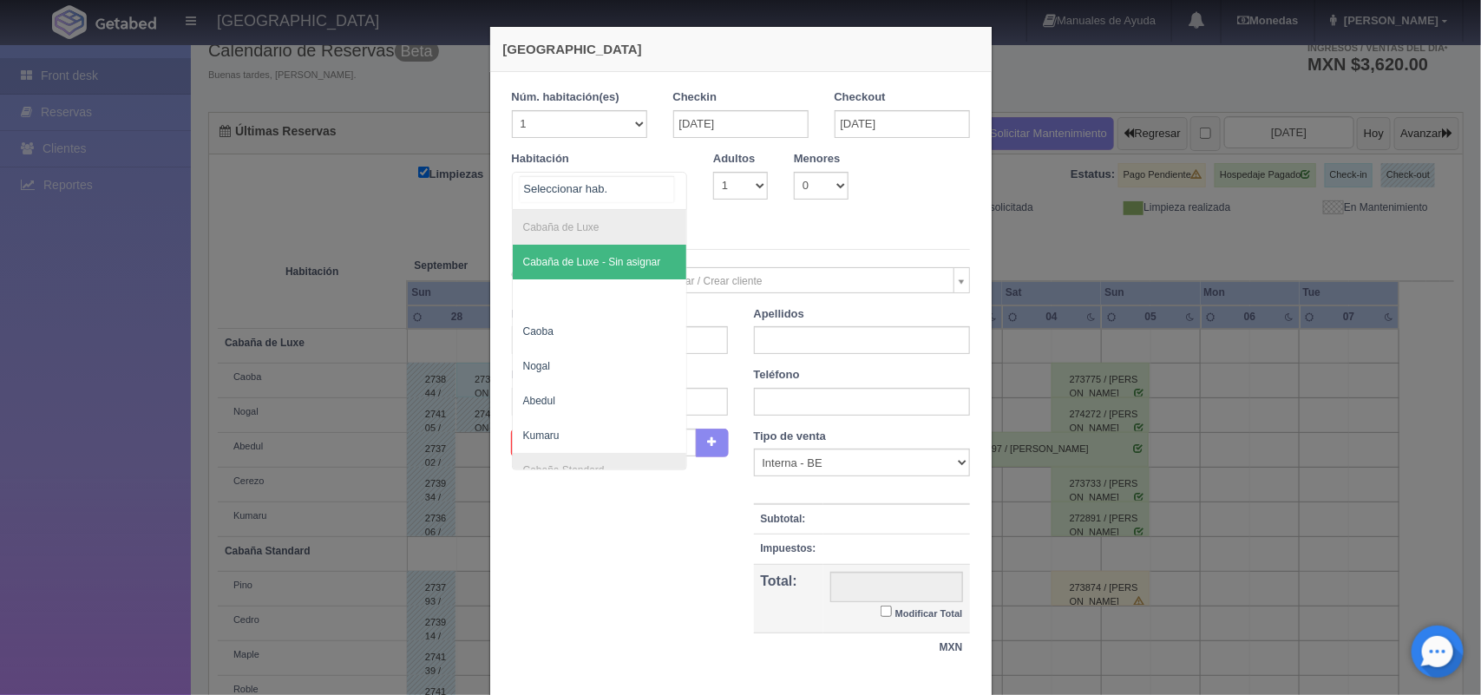
click at [662, 183] on div at bounding box center [669, 186] width 35 height 26
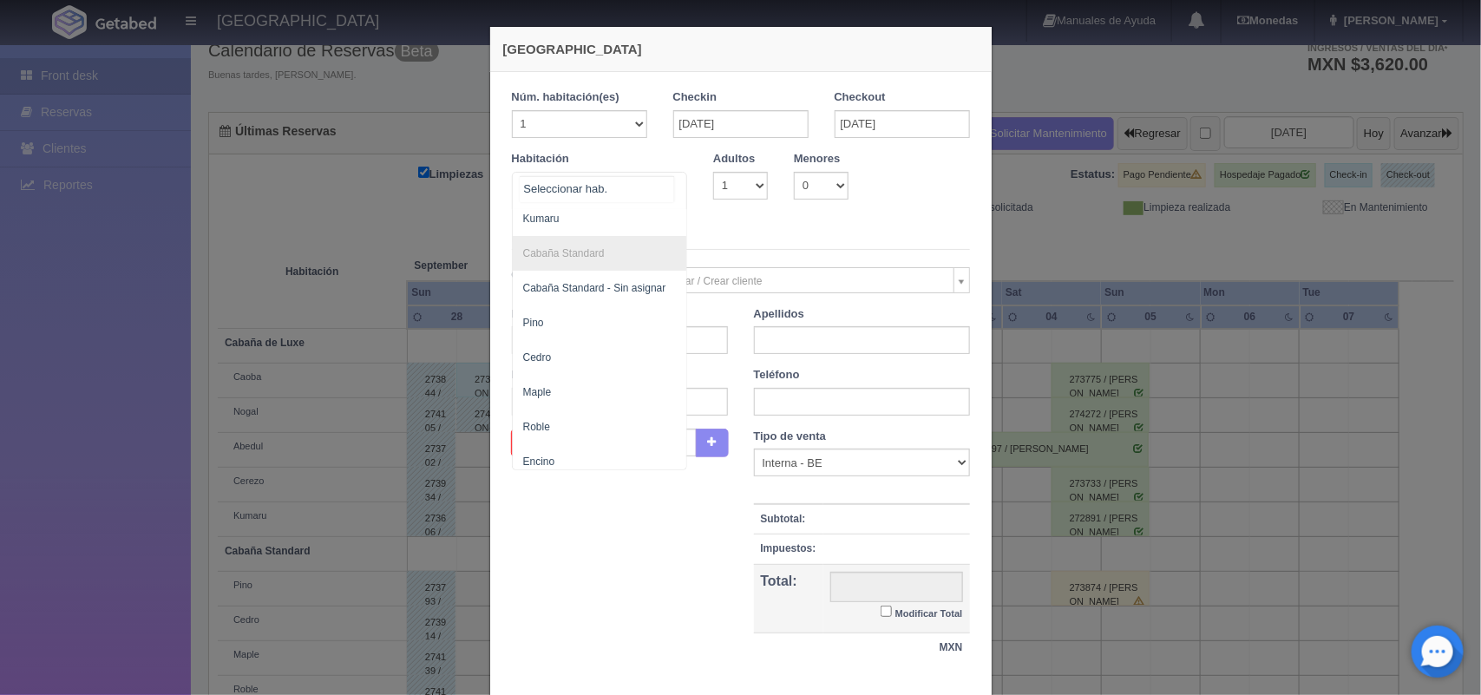
scroll to position [243, 0]
click at [558, 331] on span "Cedro" at bounding box center [600, 348] width 174 height 35
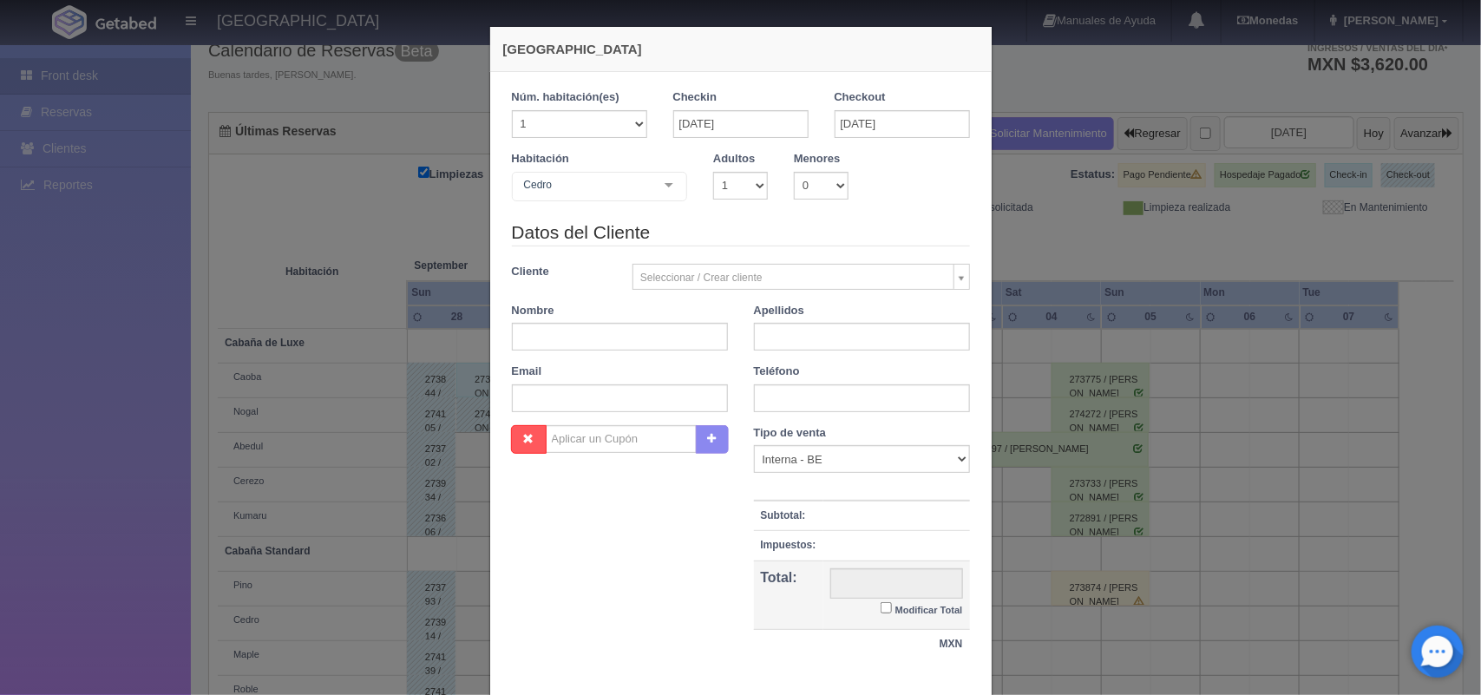
checkbox input "false"
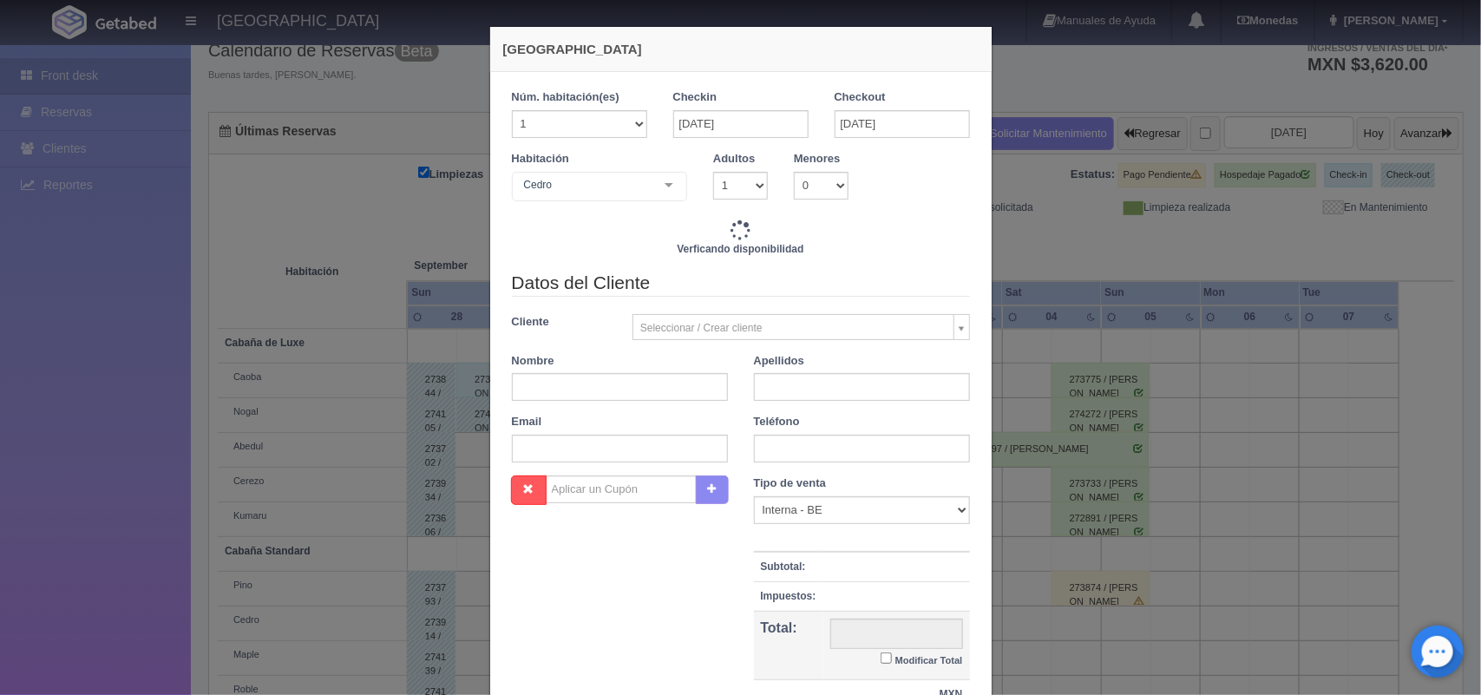
type input "1300.00"
checkbox input "false"
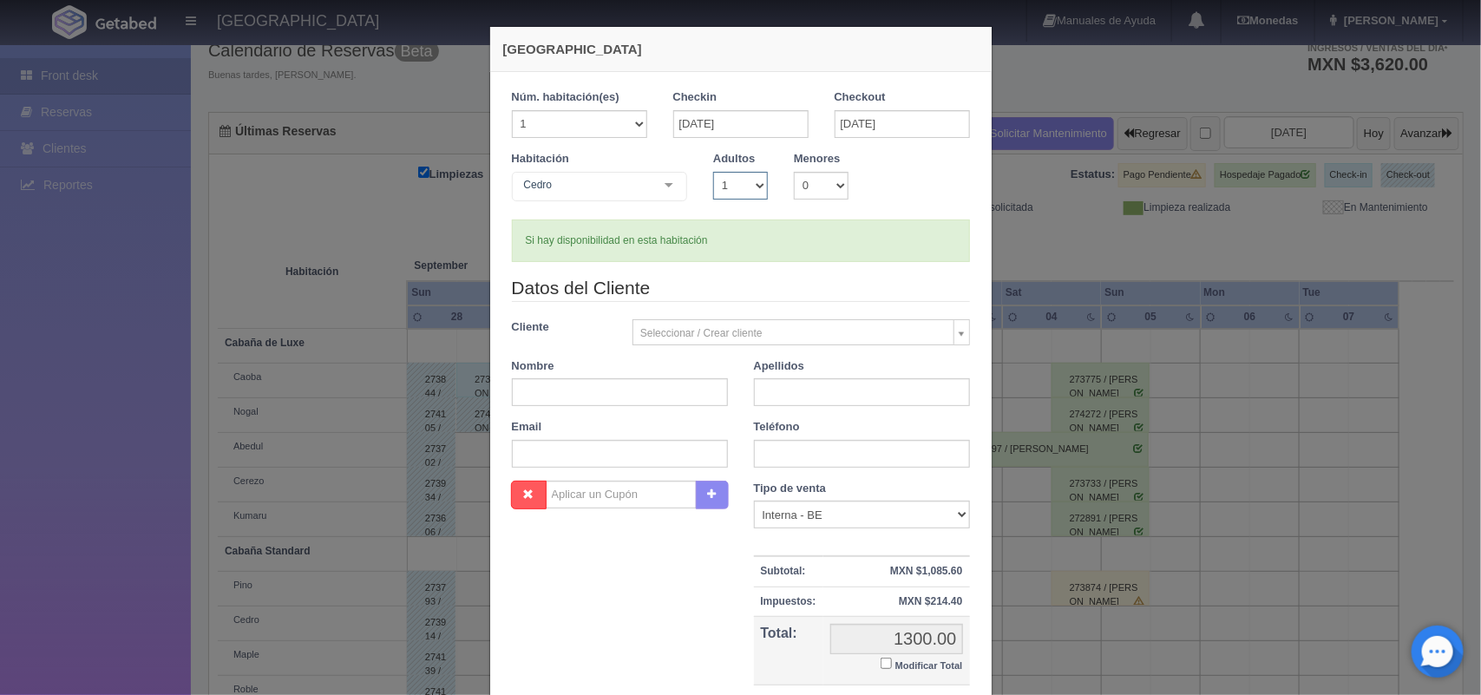
click at [751, 188] on select "1 2 3 4 5 6 7 8 9 10" at bounding box center [740, 186] width 55 height 28
select select "2"
click at [713, 172] on select "1 2 3 4 5 6 7 8 9 10" at bounding box center [740, 186] width 55 height 28
checkbox input "false"
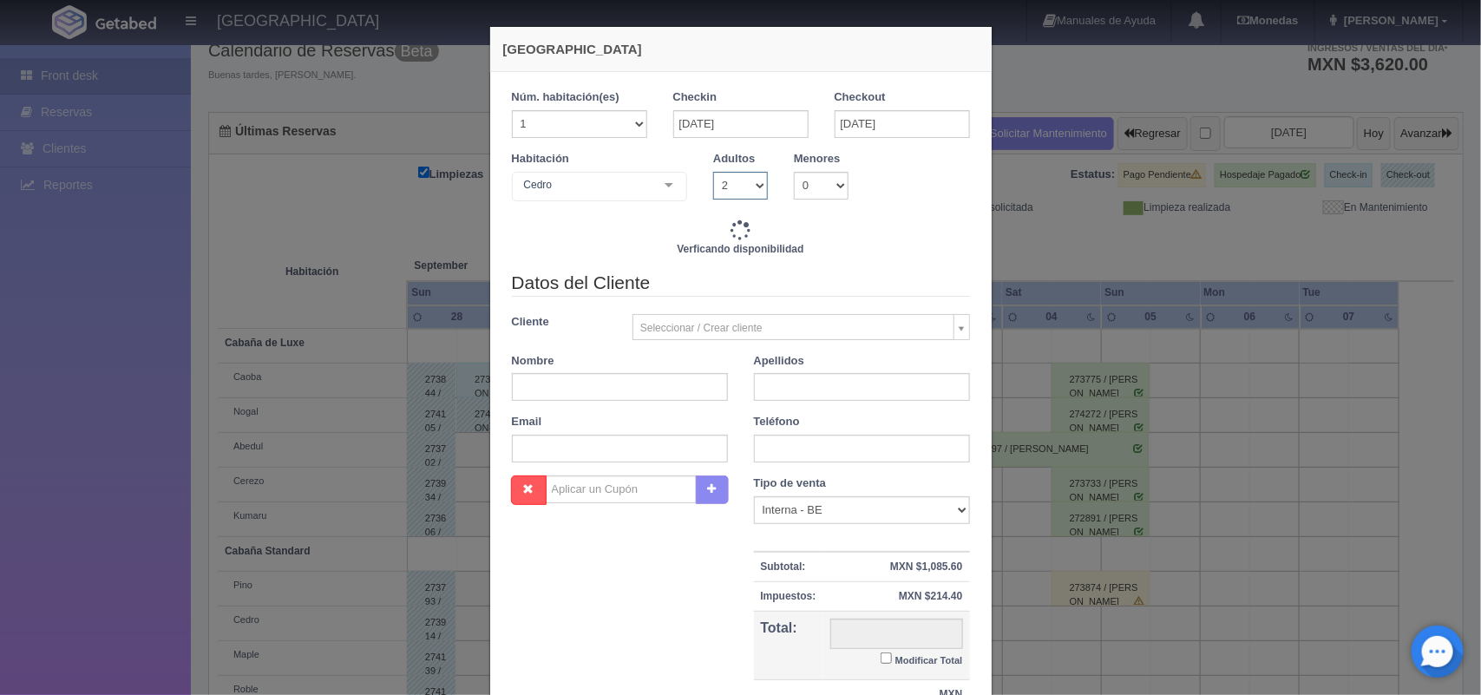
type input "1300.00"
checkbox input "false"
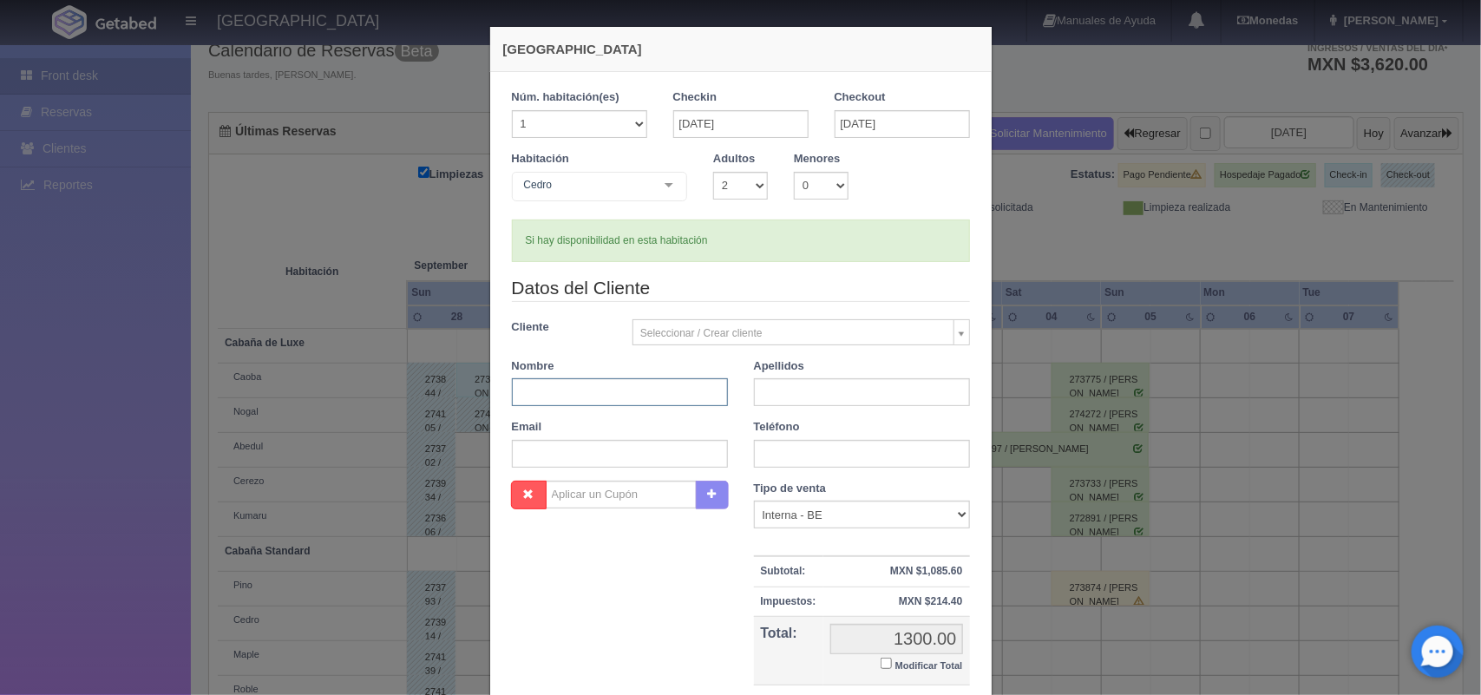
click at [613, 388] on input "text" at bounding box center [620, 392] width 216 height 28
type input "Diana Sarahi"
click at [770, 392] on input "text" at bounding box center [862, 392] width 216 height 28
type input "Ortega Ortiz"
click at [783, 455] on input "text" at bounding box center [862, 454] width 216 height 28
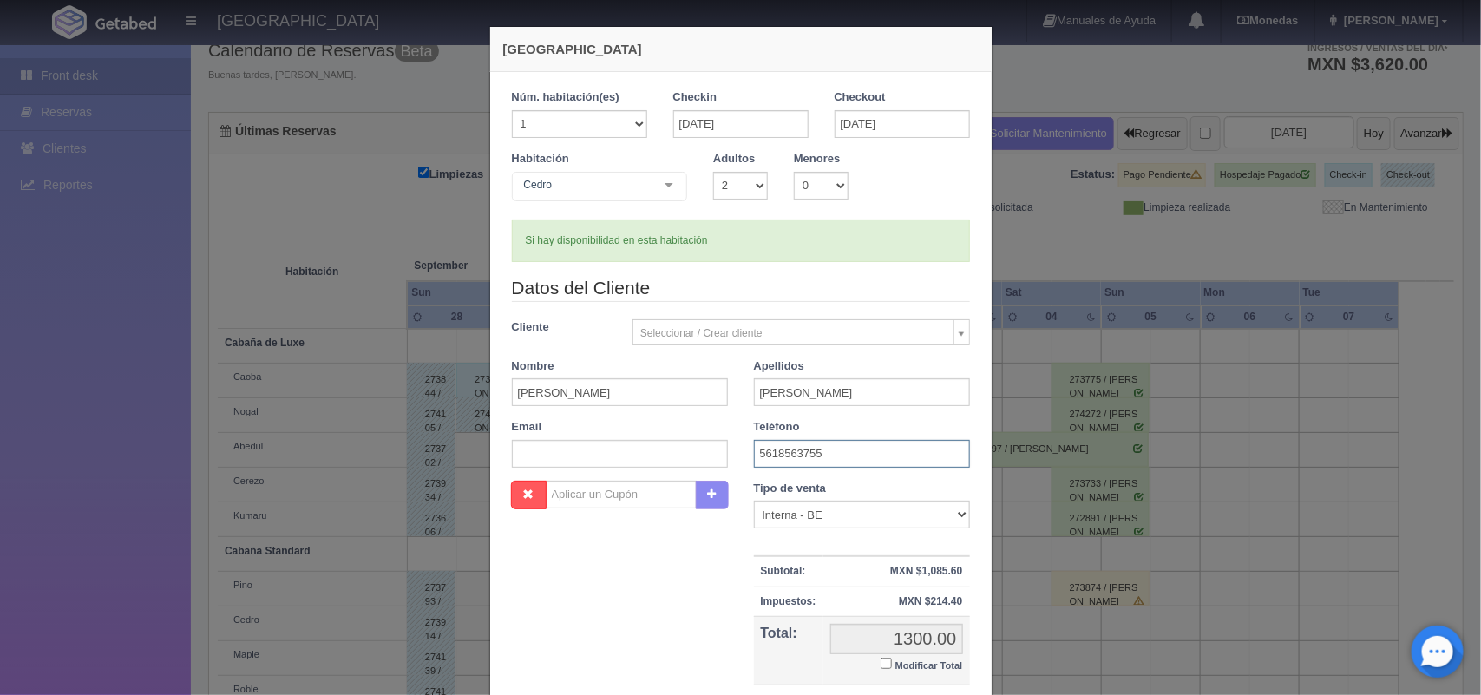
type input "5618563755"
click at [951, 518] on select "Correo Electronico Interna - BE Llamada OTA Externa Otro WALK IN" at bounding box center [862, 515] width 216 height 28
select select "walkin"
click at [754, 501] on select "Correo Electronico Interna - BE Llamada OTA Externa Otro WALK IN" at bounding box center [862, 515] width 216 height 28
click at [921, 669] on small "Modificar Total" at bounding box center [929, 665] width 68 height 10
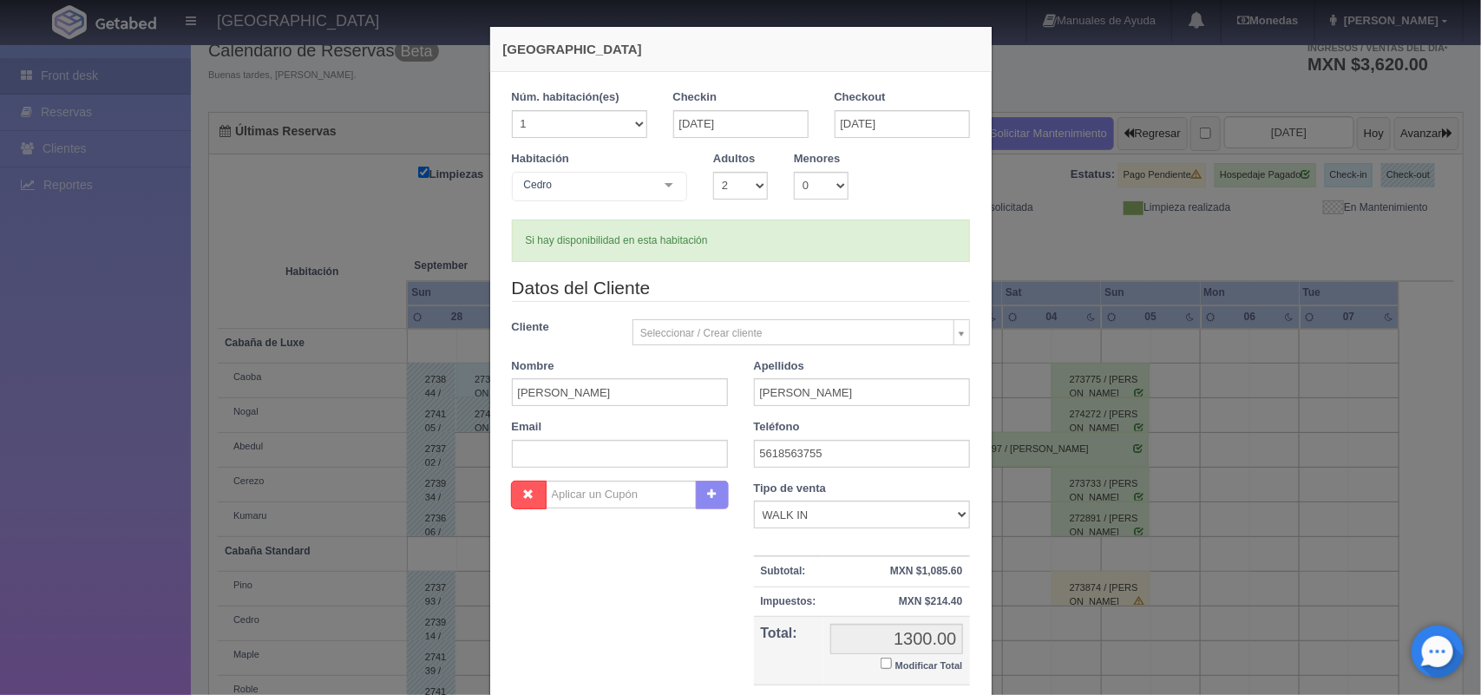
click at [892, 669] on input "Modificar Total" at bounding box center [886, 663] width 11 height 11
checkbox input "true"
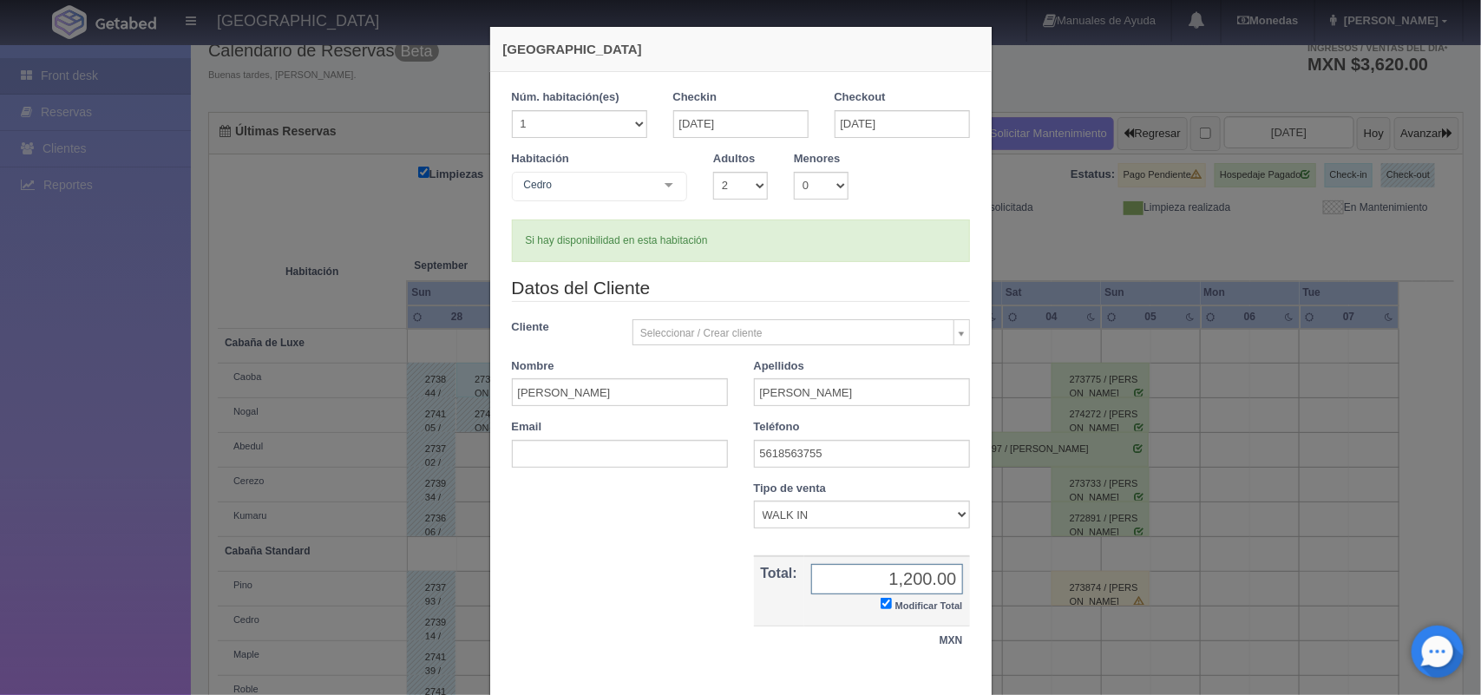
type input "1,200.00"
click at [976, 688] on div "1 Núm. habitación(es) 1 2 3 4 5 6 7 8 9 10 11 12 13 14 15 16 17 18 19 20 Checki…" at bounding box center [740, 381] width 501 height 619
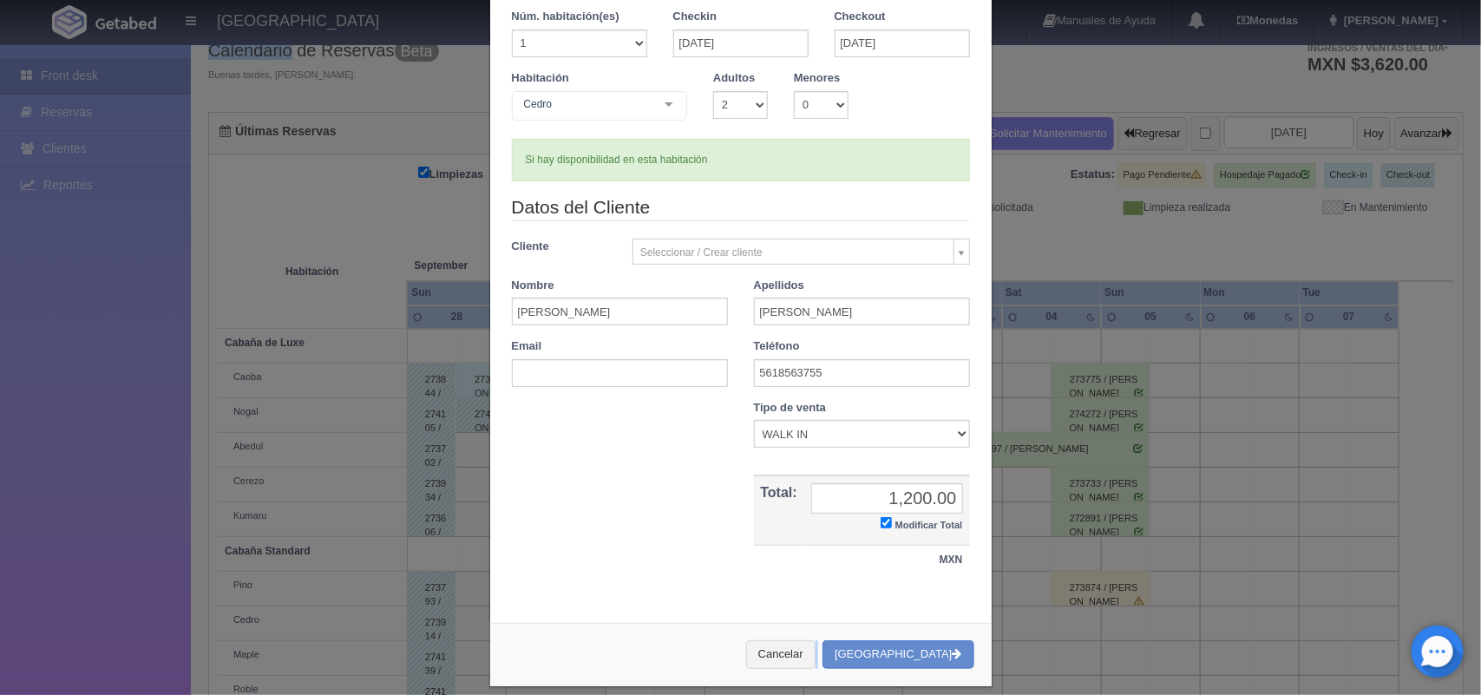
scroll to position [100, 0]
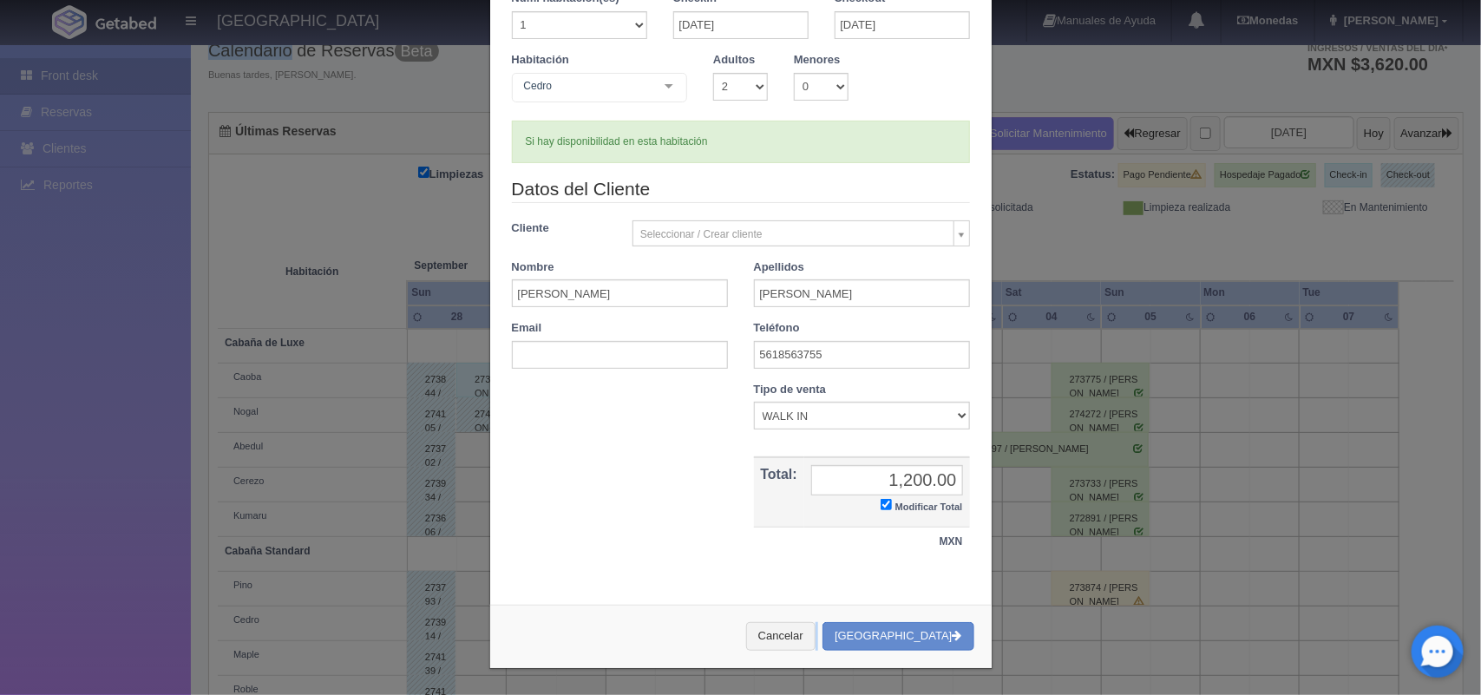
click at [976, 688] on div "Nueva Reserva 1 Núm. habitación(es) 1 2 3 4 5 6 7 8 9 10 11 12 13 14 15 16 17 1…" at bounding box center [741, 298] width 521 height 794
click at [900, 627] on button "[GEOGRAPHIC_DATA]" at bounding box center [897, 636] width 151 height 29
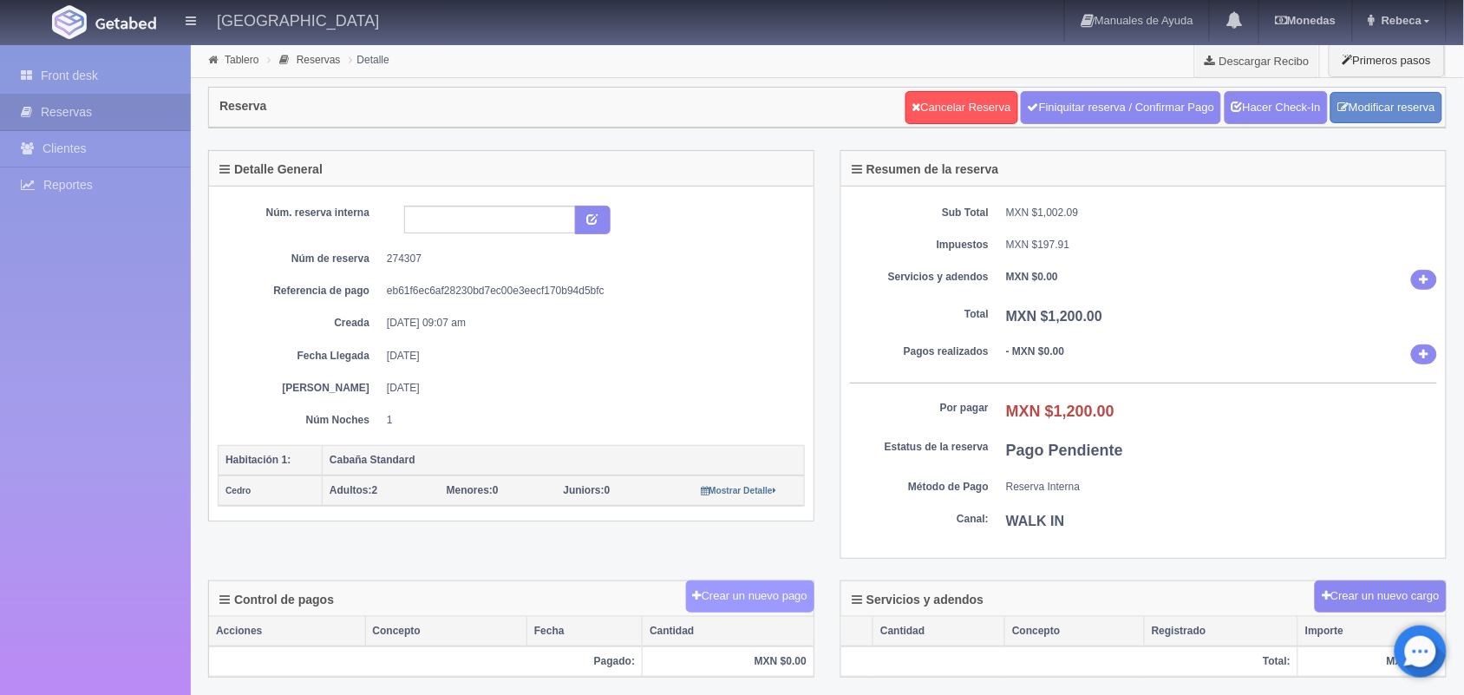
click at [725, 599] on button "Crear un nuevo pago" at bounding box center [750, 596] width 128 height 32
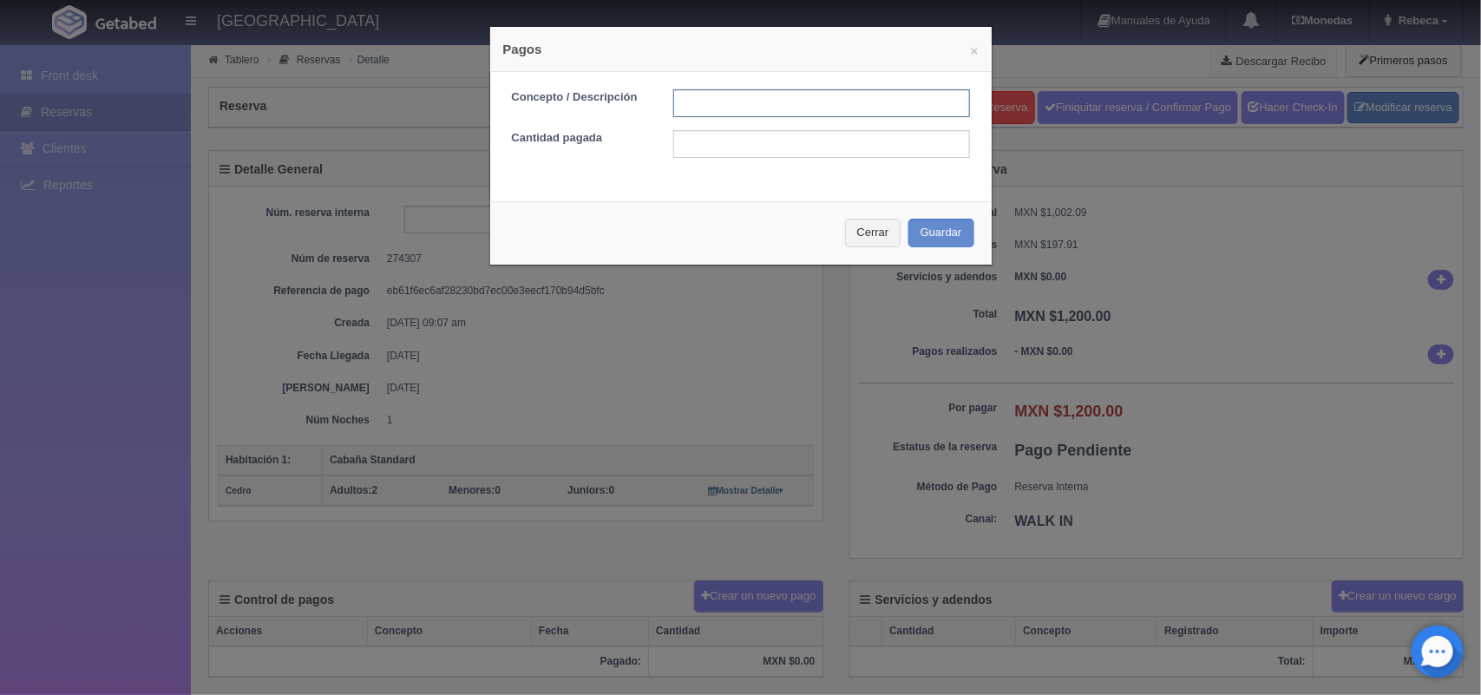
click at [703, 97] on input "text" at bounding box center [821, 103] width 297 height 28
type input "pago con tarjeta"
click at [696, 141] on input "text" at bounding box center [821, 144] width 297 height 28
type input "1200.00"
click at [939, 224] on button "Guardar" at bounding box center [941, 233] width 66 height 29
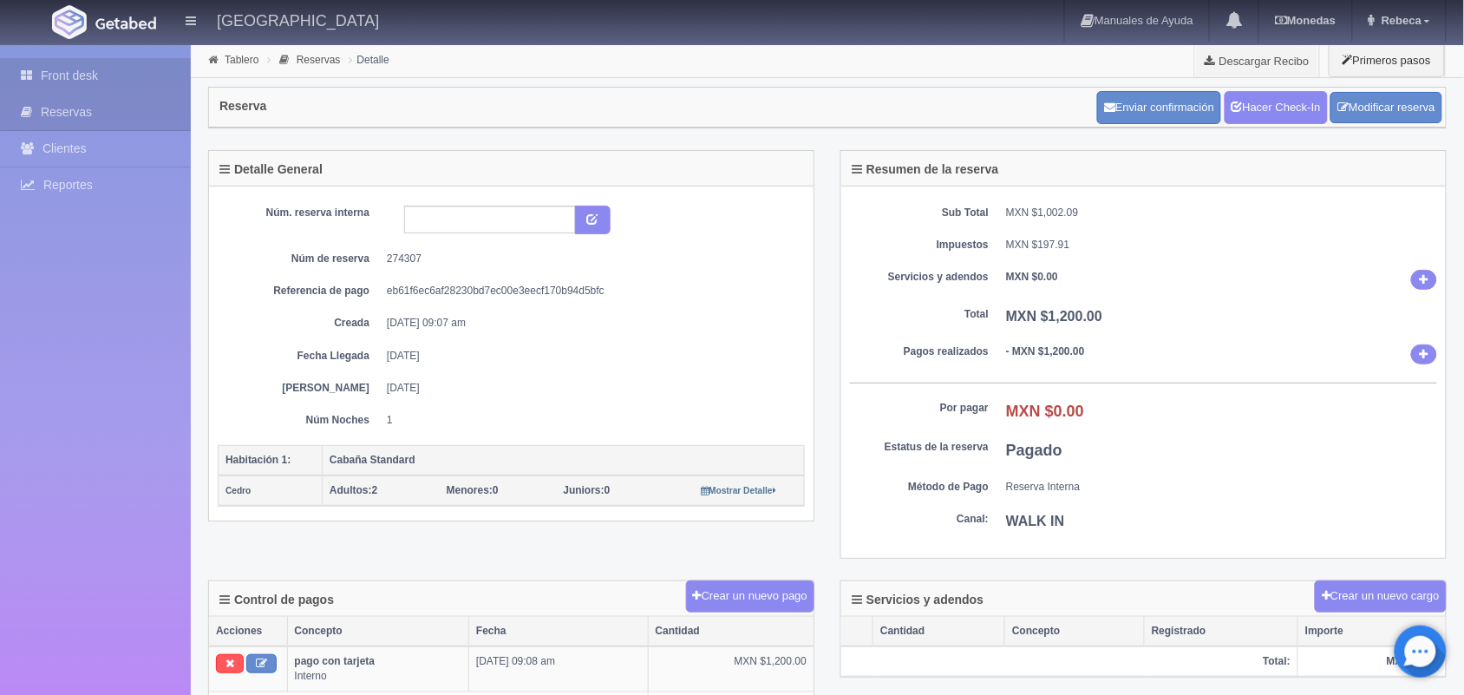
click at [122, 75] on link "Front desk" at bounding box center [95, 76] width 191 height 36
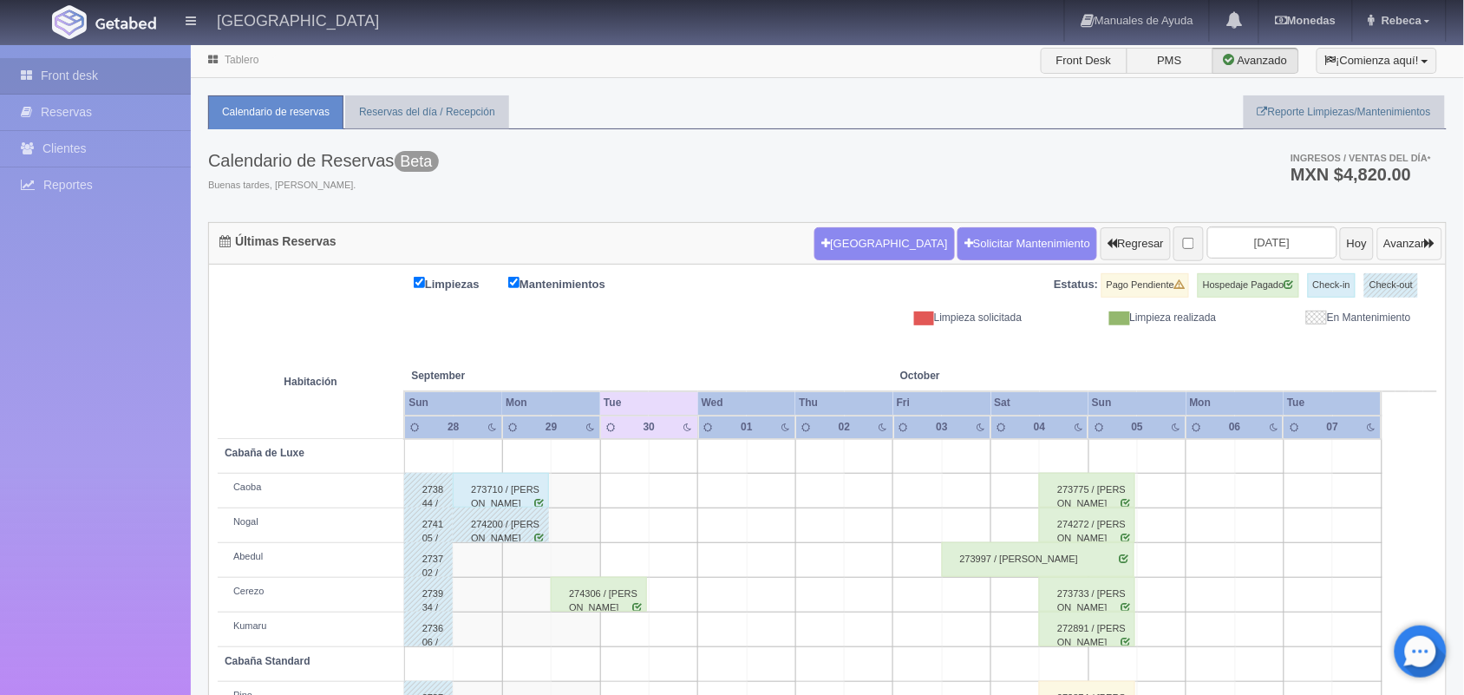
click at [1395, 250] on button "Avanzar" at bounding box center [1410, 243] width 65 height 33
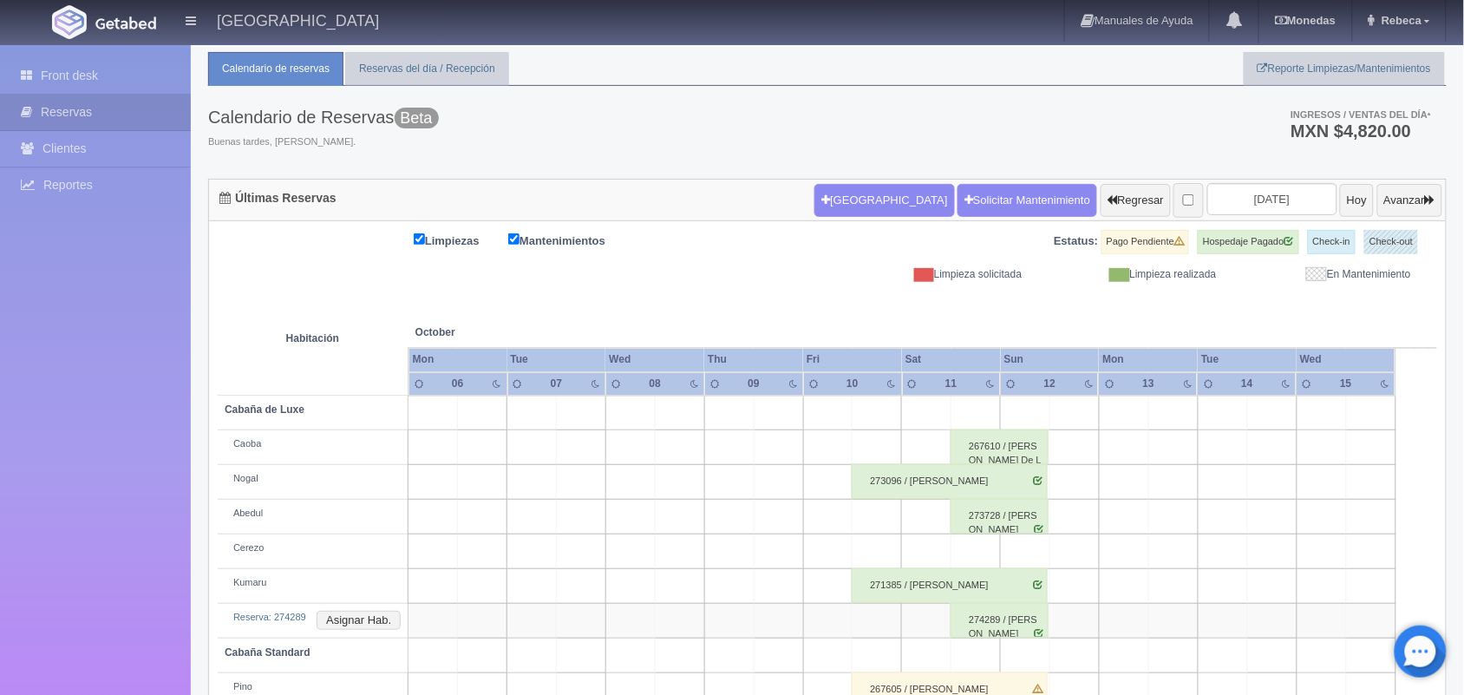
scroll to position [232, 0]
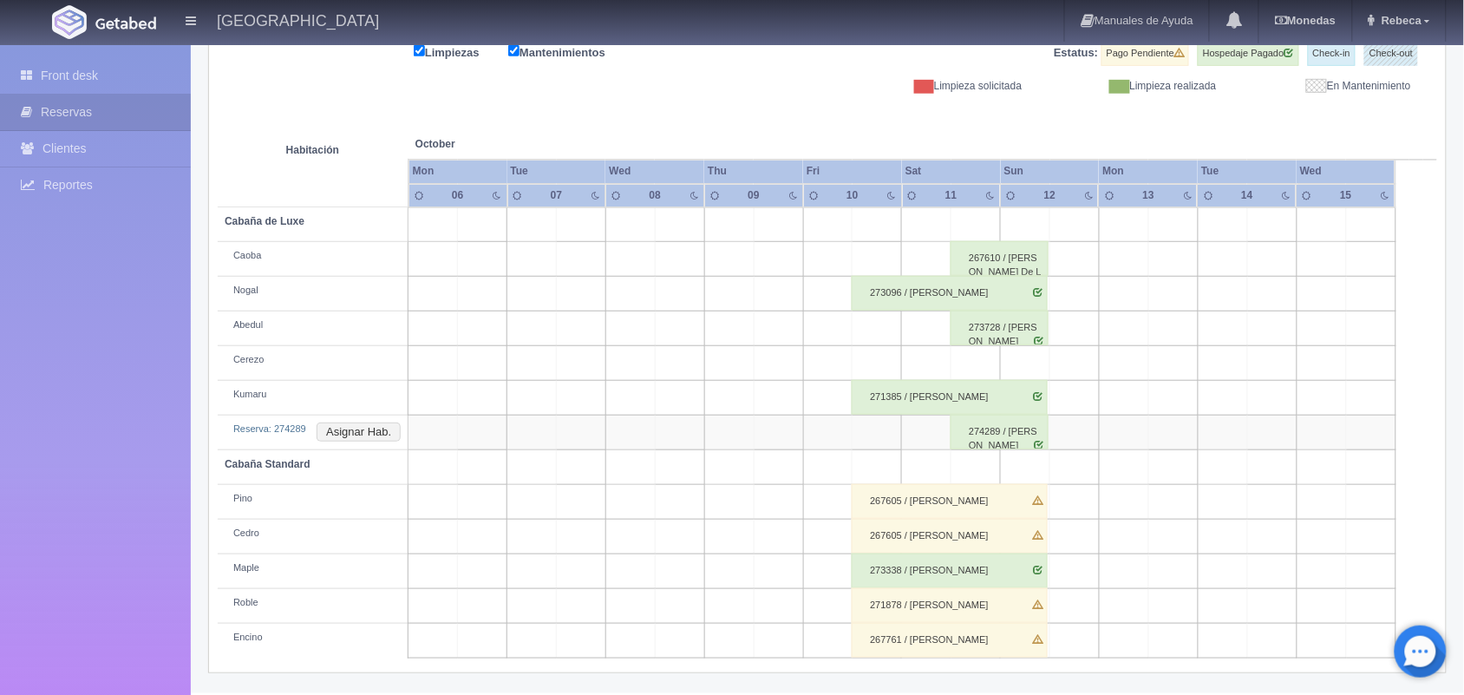
click at [1016, 436] on div "274289 / [PERSON_NAME]" at bounding box center [1000, 432] width 98 height 35
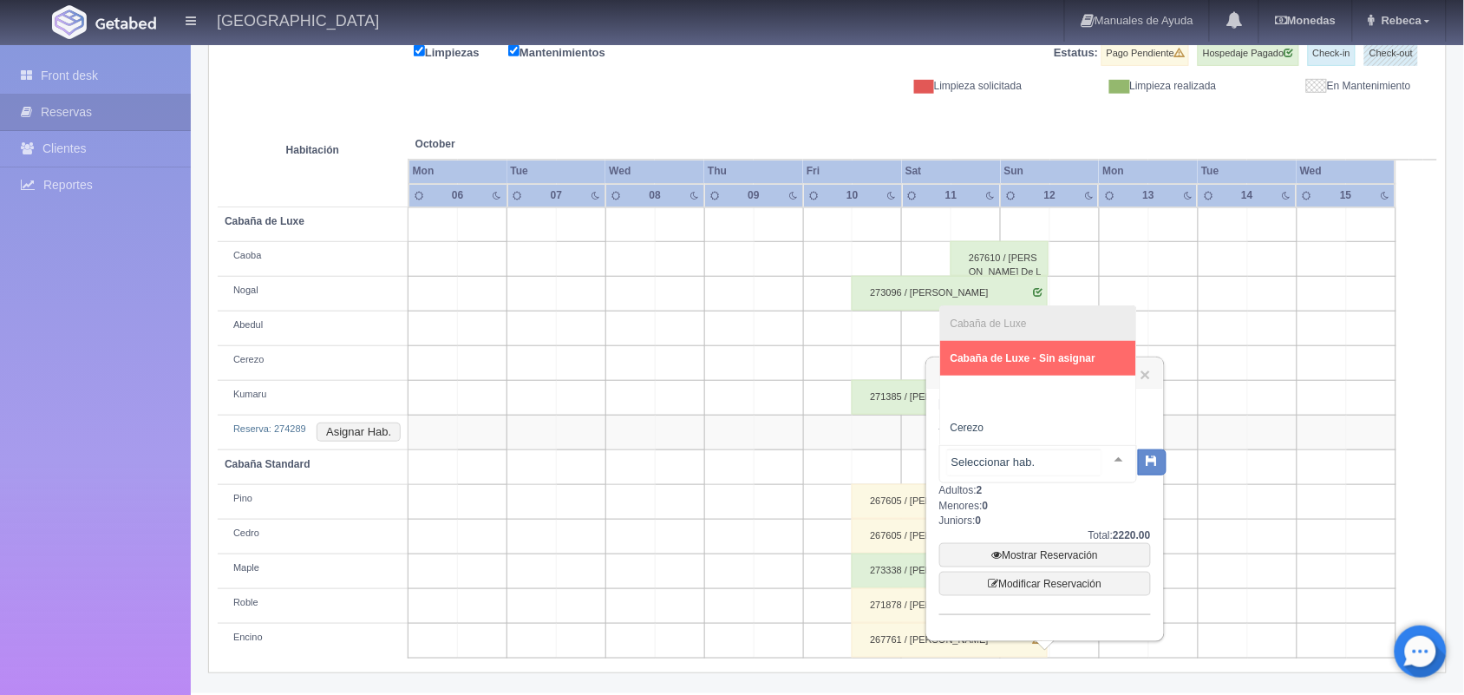
click at [1106, 457] on div at bounding box center [1119, 459] width 35 height 26
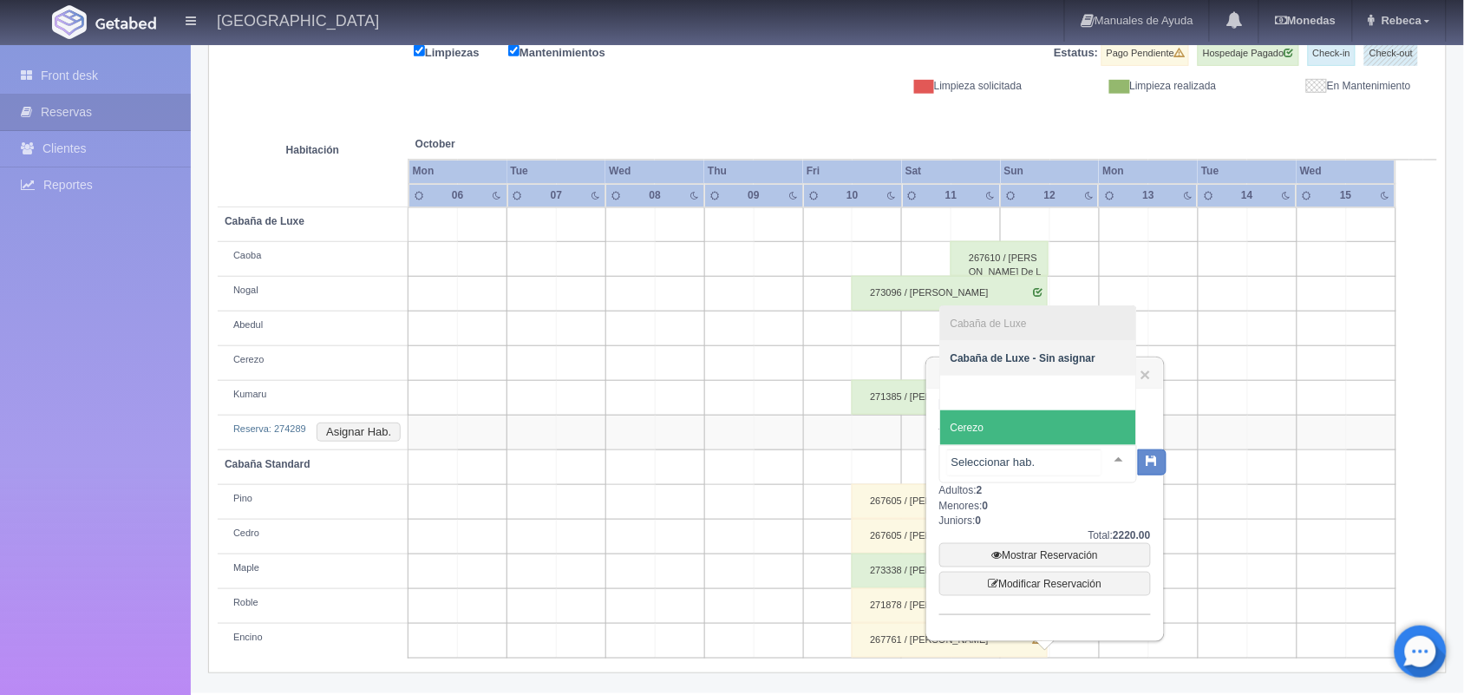
click at [1058, 436] on span "Cerezo" at bounding box center [1038, 427] width 196 height 35
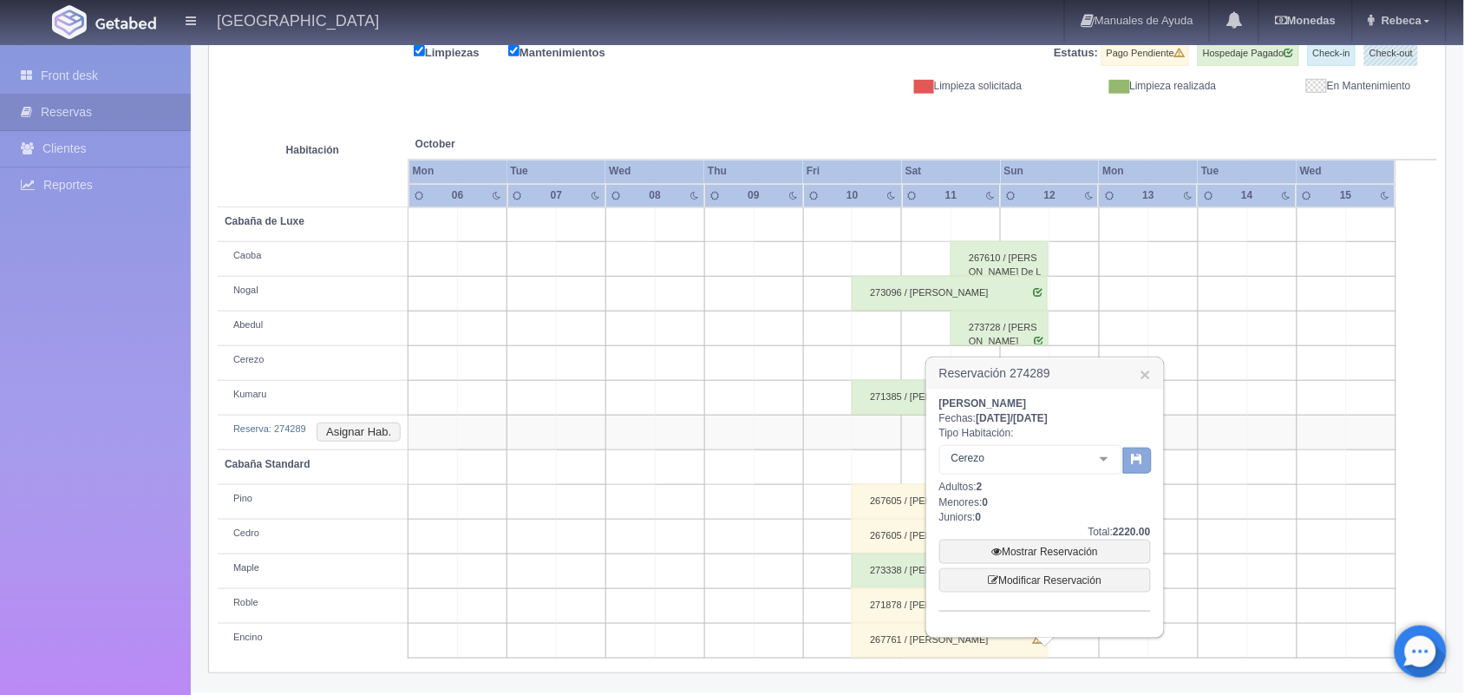
click at [1135, 454] on icon "button" at bounding box center [1137, 458] width 11 height 11
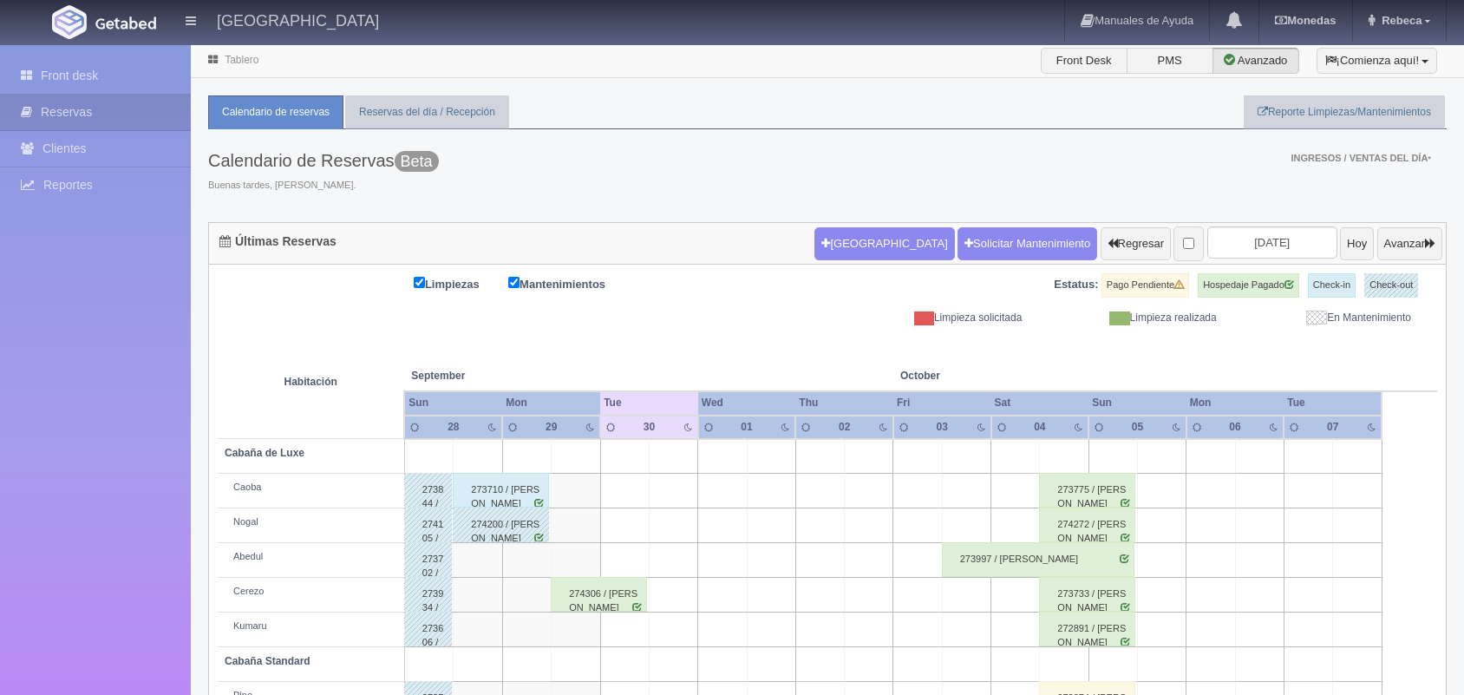
scroll to position [130, 0]
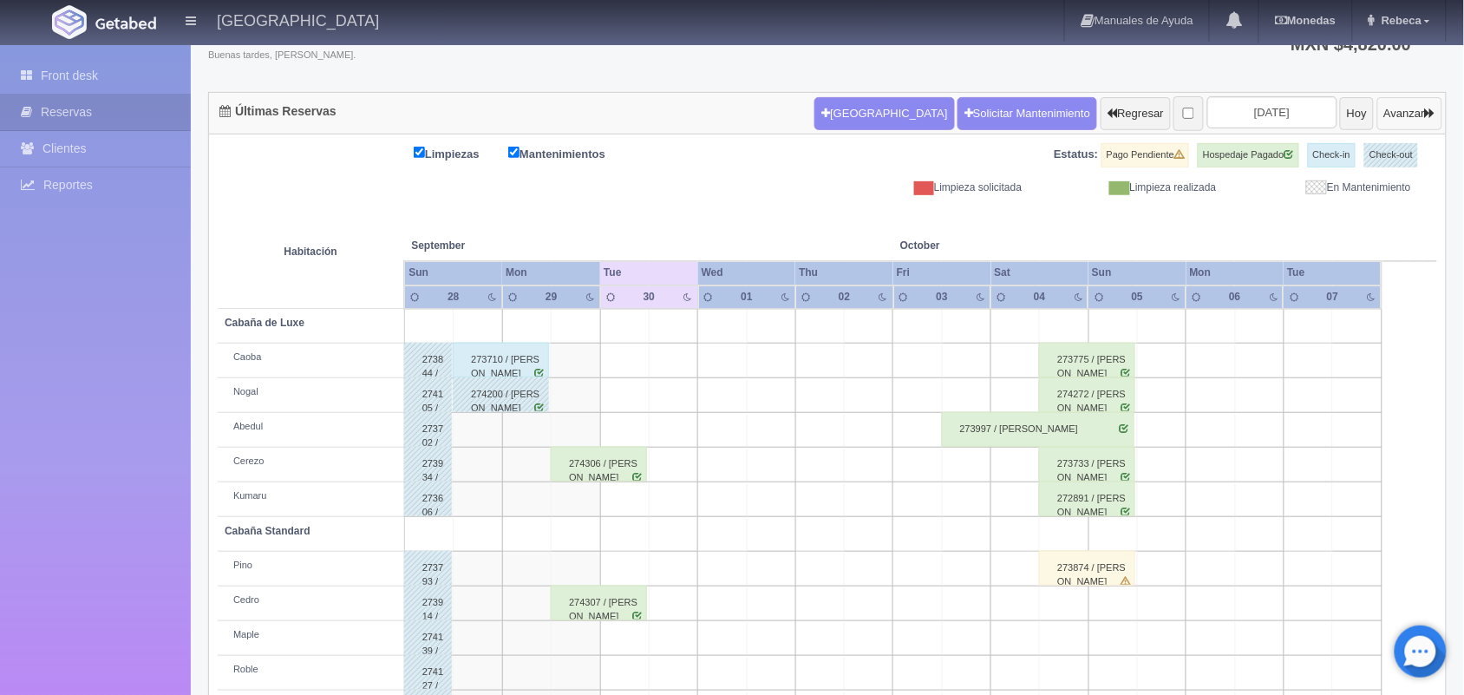
click at [1398, 110] on button "Avanzar" at bounding box center [1410, 113] width 65 height 33
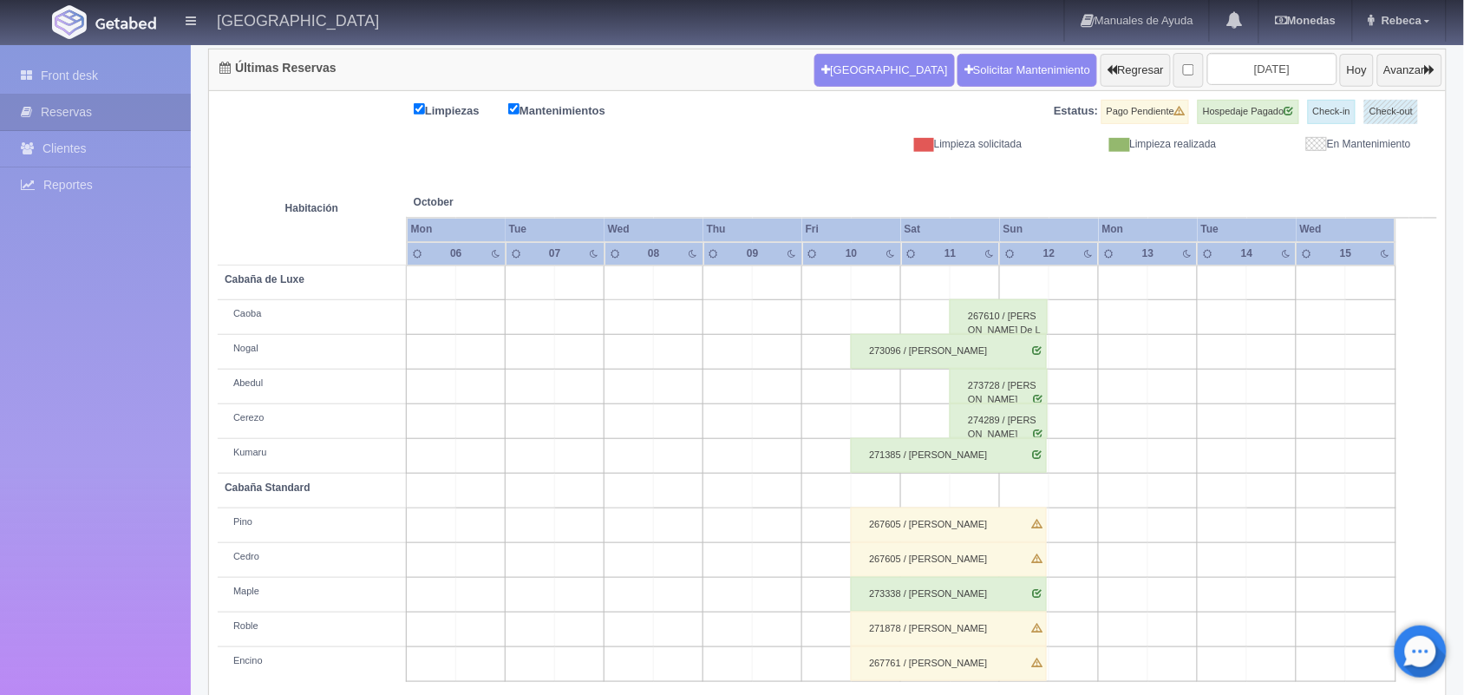
scroll to position [197, 0]
